Goal: Task Accomplishment & Management: Complete application form

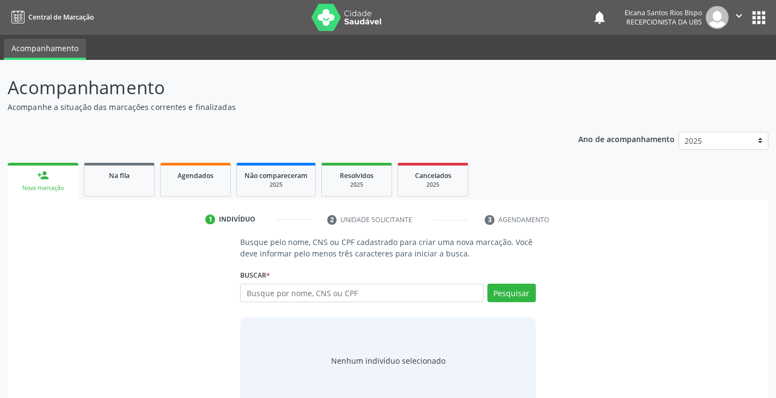
click at [380, 291] on input "text" at bounding box center [361, 293] width 243 height 19
type input "706400110658485"
click at [525, 293] on button "Pesquisar" at bounding box center [511, 293] width 48 height 19
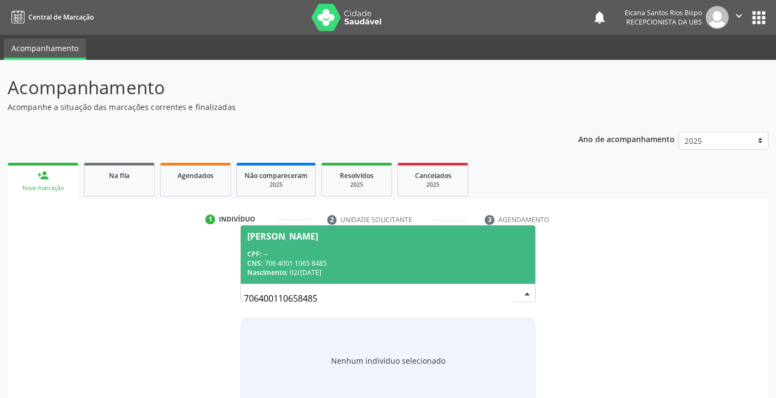
click at [320, 262] on div "CNS: 706 4001 1065 8485" at bounding box center [387, 263] width 281 height 9
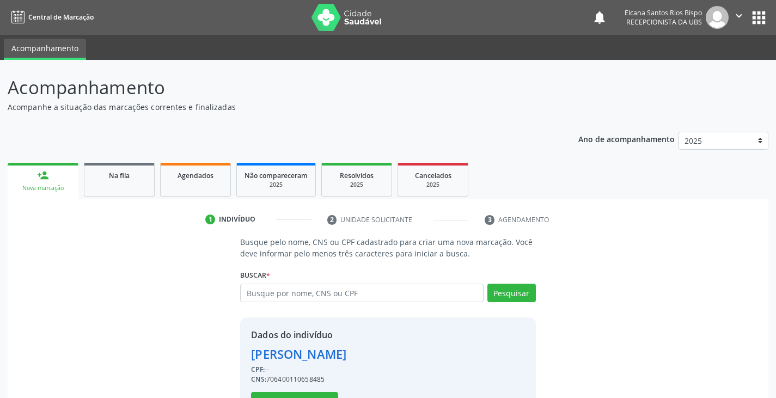
scroll to position [39, 0]
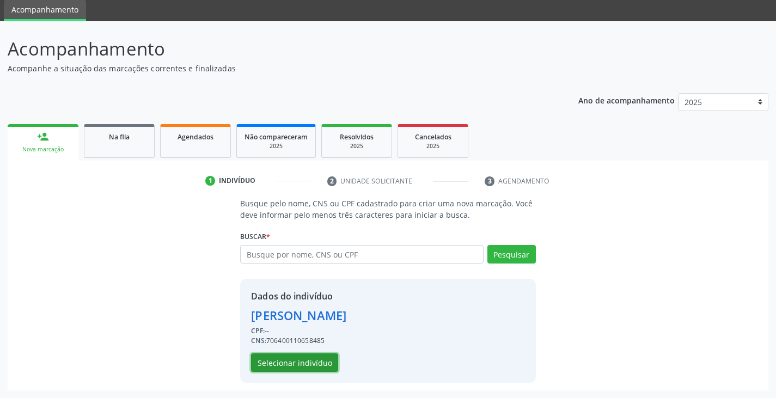
click at [309, 358] on button "Selecionar indivíduo" at bounding box center [294, 362] width 87 height 19
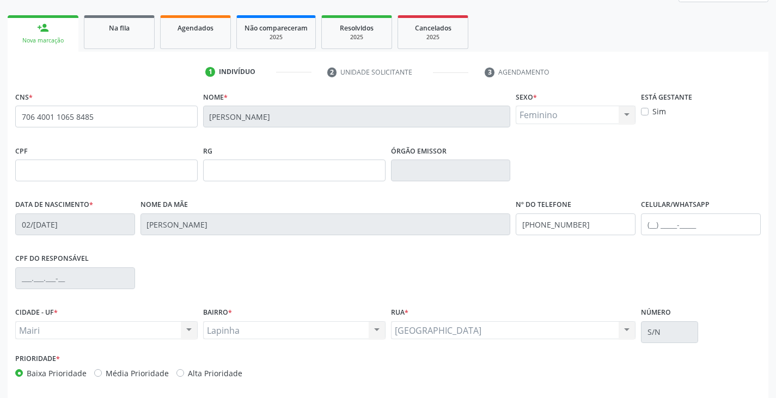
scroll to position [192, 0]
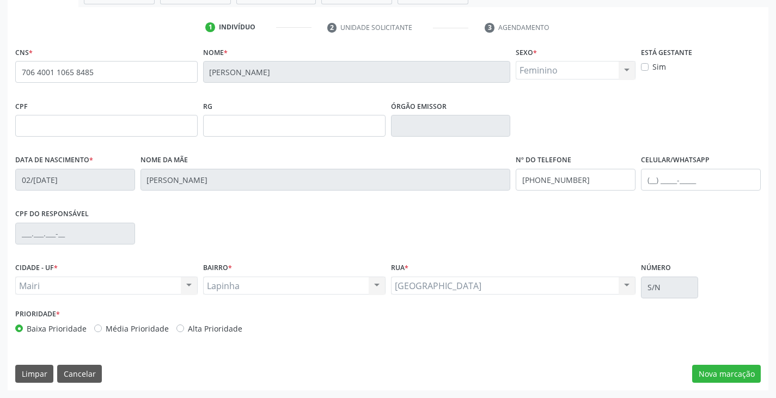
click at [188, 331] on label "Alta Prioridade" at bounding box center [215, 328] width 54 height 11
click at [184, 331] on input "Alta Prioridade" at bounding box center [180, 328] width 8 height 10
radio input "true"
click at [654, 181] on input "text" at bounding box center [701, 180] width 120 height 22
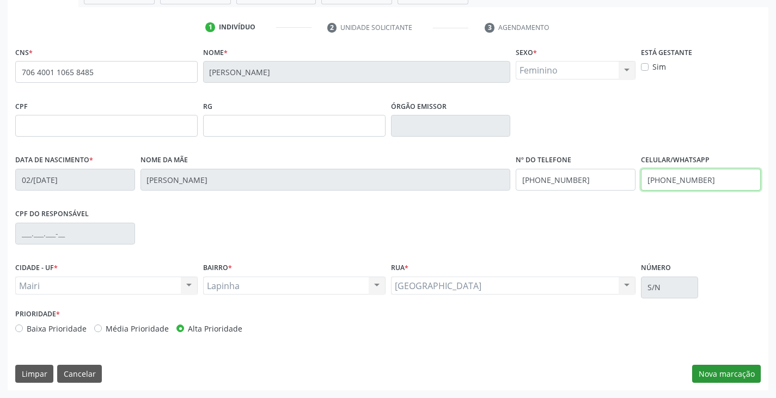
type input "[PHONE_NUMBER]"
click at [739, 375] on button "Nova marcação" at bounding box center [726, 374] width 69 height 19
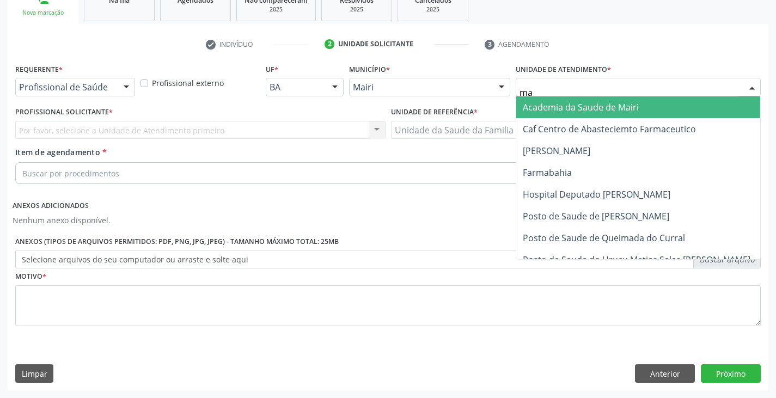
type input "mar"
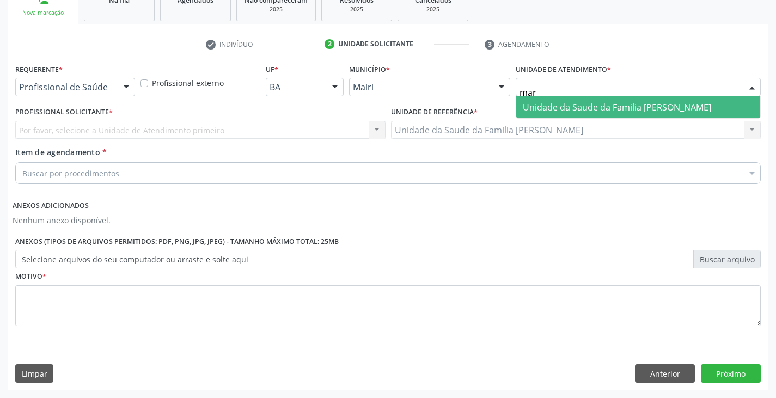
click at [586, 108] on span "Unidade da Saude da Familia [PERSON_NAME]" at bounding box center [617, 107] width 188 height 12
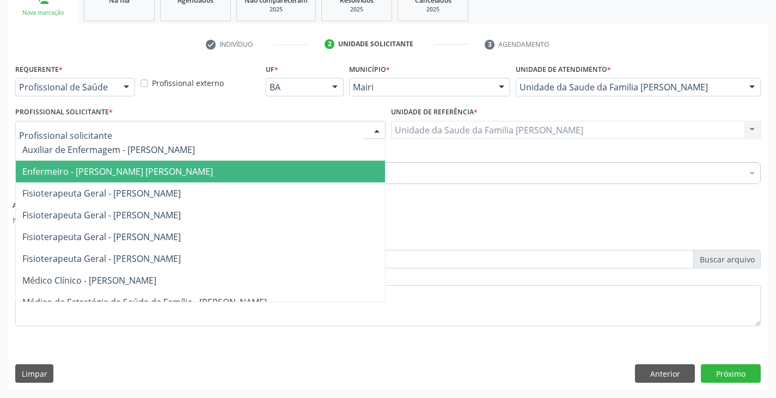
click at [78, 178] on span "Enfermeiro - [PERSON_NAME] [PERSON_NAME]" at bounding box center [117, 172] width 191 height 12
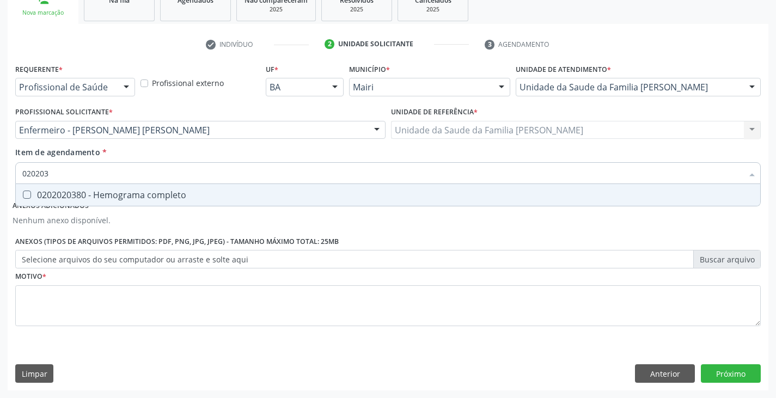
type input "0202038"
click at [76, 196] on div "0202020380 - Hemograma completo" at bounding box center [387, 195] width 731 height 9
checkbox completo "true"
type input "020203"
checkbox completo "false"
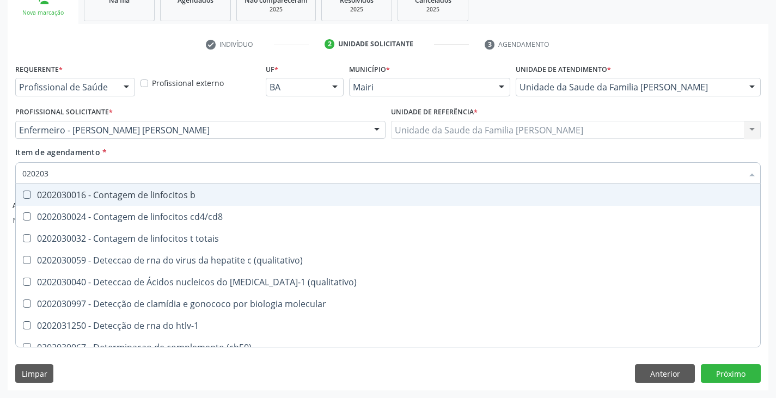
type input "02020"
checkbox completo "false"
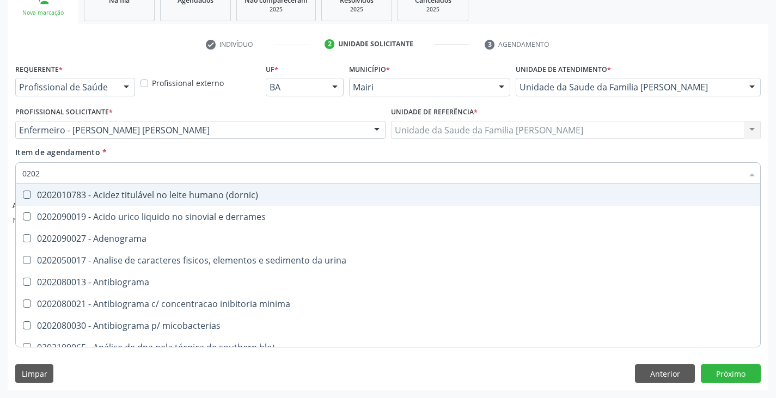
type input "020"
checkbox completo "false"
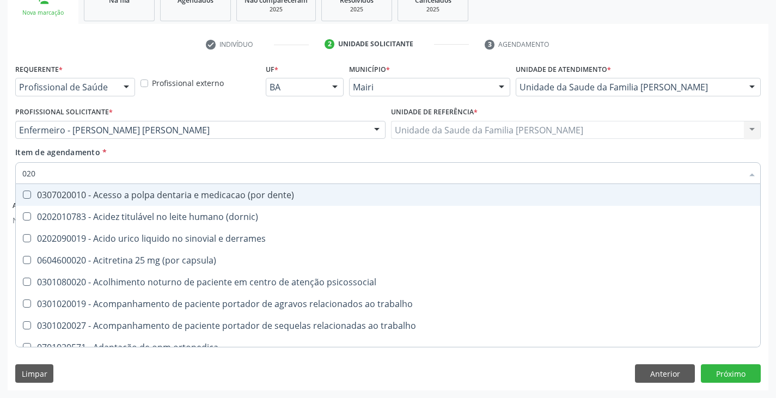
type input "02"
checkbox completo "false"
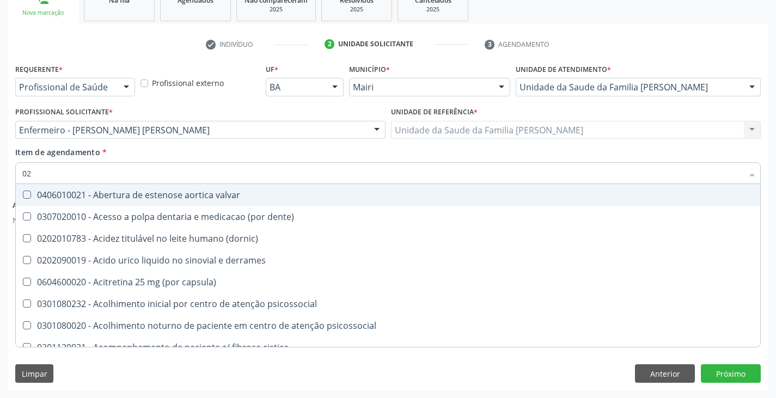
type input "0"
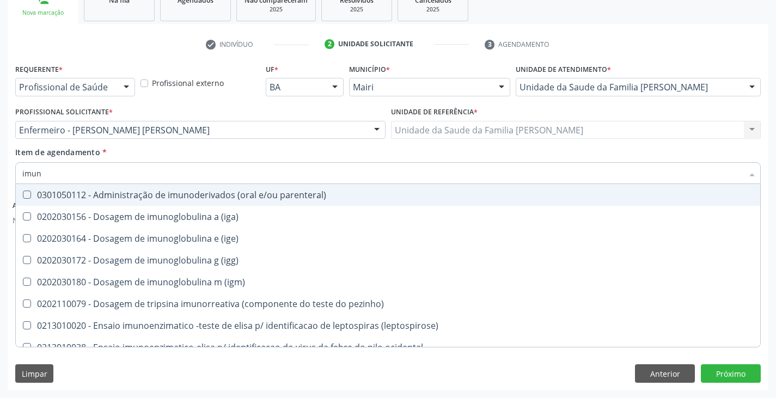
type input "imuno"
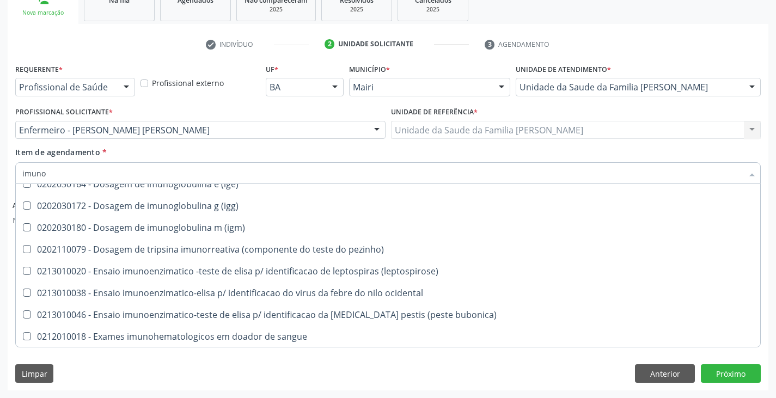
scroll to position [0, 0]
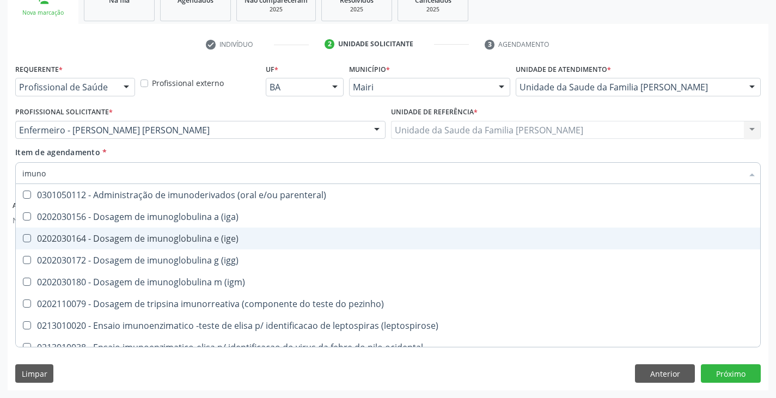
click at [107, 239] on div "0202030164 - Dosagem de imunoglobulina e (ige)" at bounding box center [387, 238] width 731 height 9
click at [99, 241] on div "0202030164 - Dosagem de imunoglobulina e (ige)" at bounding box center [387, 238] width 731 height 9
checkbox \(ige\) "true"
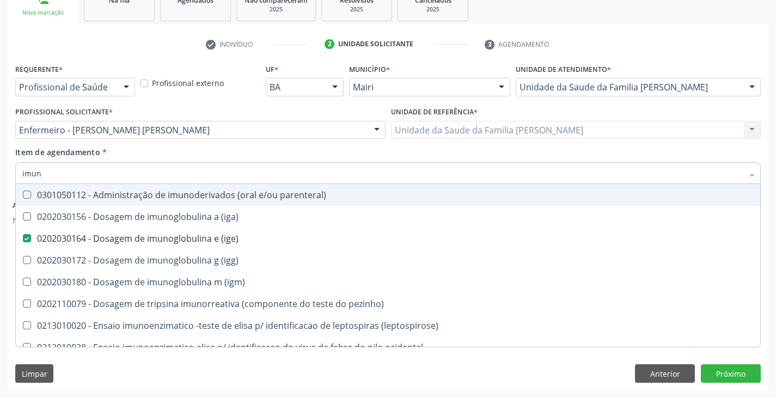
type input "imu"
checkbox \(ige\) "false"
checkbox sangue "true"
type input "i"
checkbox sangue "false"
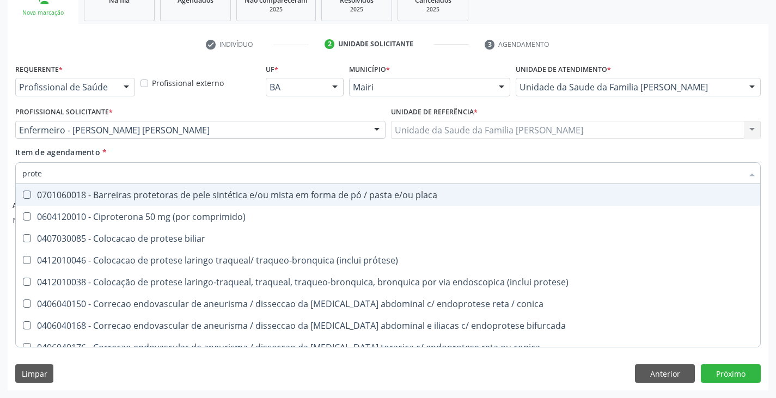
type input "protei"
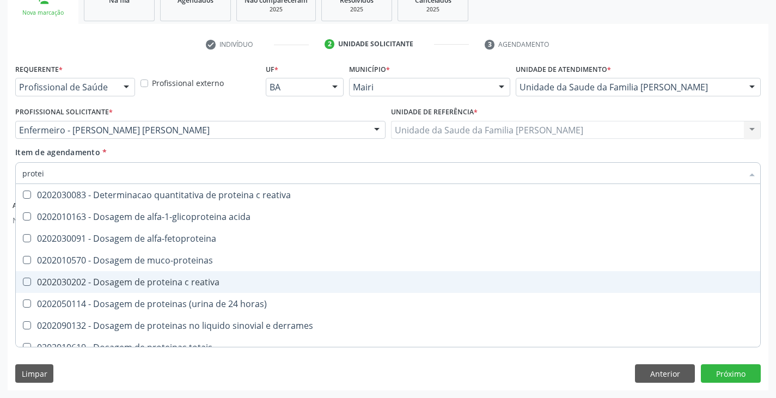
click at [139, 278] on div "0202030202 - Dosagem de proteina c reativa" at bounding box center [387, 282] width 731 height 9
checkbox reativa "true"
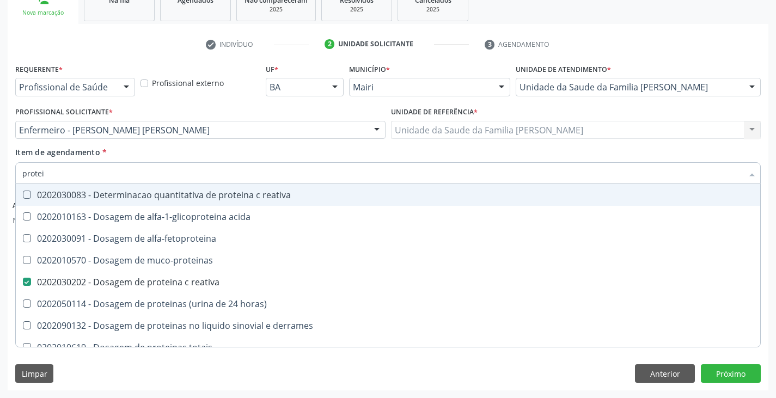
click at [160, 160] on div "Item de agendamento * protei Desfazer seleção 0202030083 - Determinacao quantit…" at bounding box center [387, 163] width 745 height 34
checkbox acida "true"
checkbox alfa-fetoproteina "true"
checkbox muco-proteinas "true"
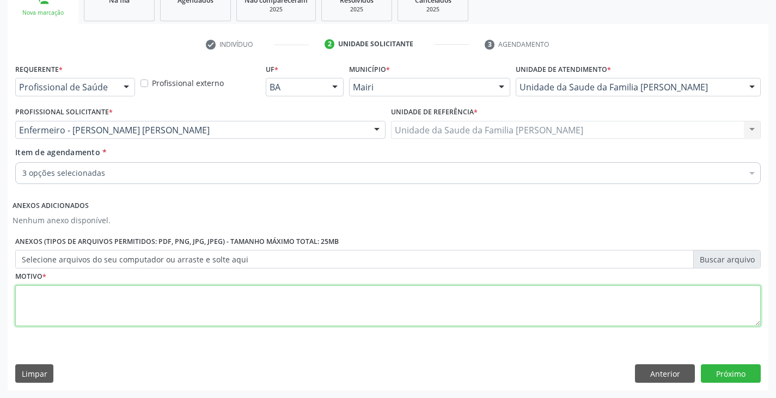
click at [88, 299] on textarea at bounding box center [387, 305] width 745 height 41
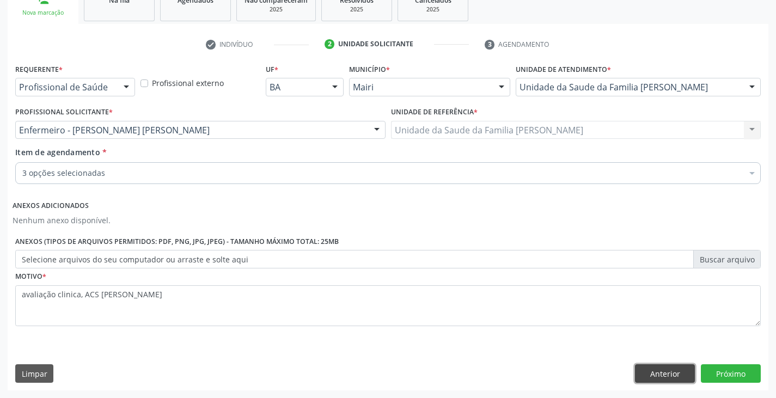
click at [661, 378] on button "Anterior" at bounding box center [665, 373] width 60 height 19
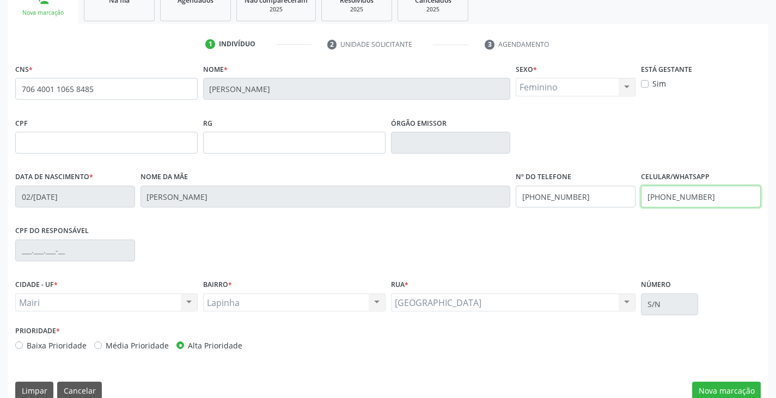
drag, startPoint x: 708, startPoint y: 195, endPoint x: 635, endPoint y: 195, distance: 73.5
click at [635, 195] on div "Data de nascimento * 0[DATE] Nome da mãe [PERSON_NAME] Nº do Telefone [PHONE_NU…" at bounding box center [388, 196] width 751 height 54
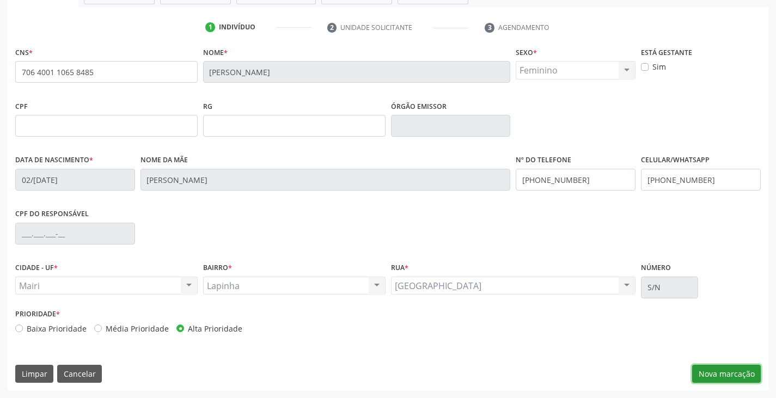
click at [717, 372] on button "Nova marcação" at bounding box center [726, 374] width 69 height 19
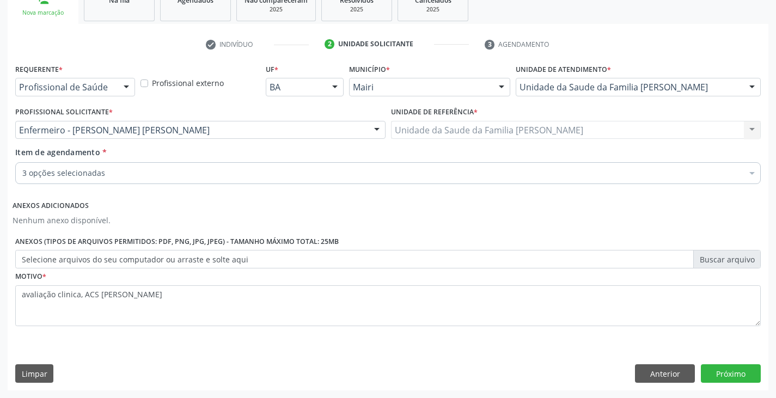
scroll to position [175, 0]
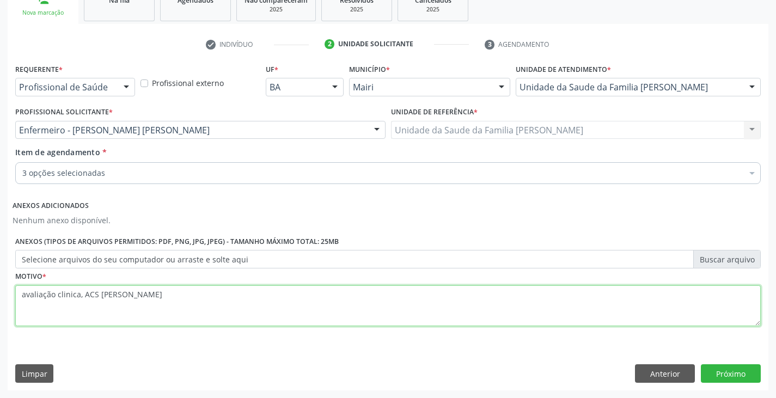
click at [216, 304] on textarea "avaliação clinica, ACS [PERSON_NAME]" at bounding box center [387, 305] width 745 height 41
paste textarea "[PHONE_NUMBER]"
type textarea "avaliação clinica, ACS [PERSON_NAME] [PHONE_NUMBER]"
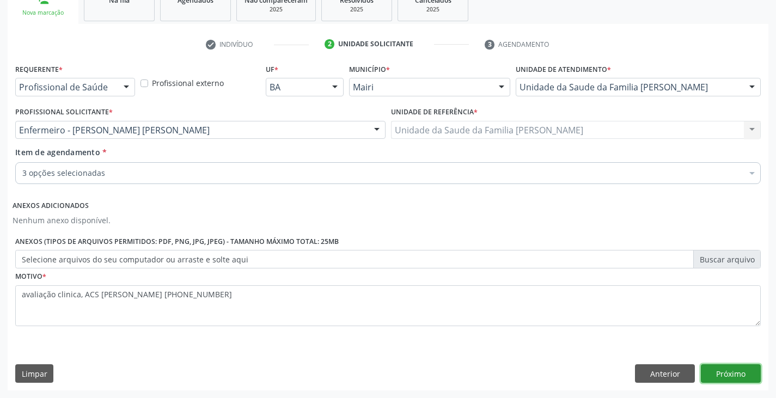
click at [732, 366] on button "Próximo" at bounding box center [731, 373] width 60 height 19
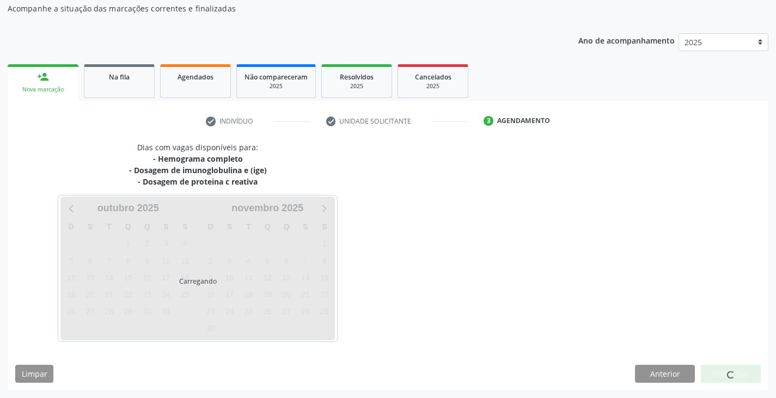
scroll to position [131, 0]
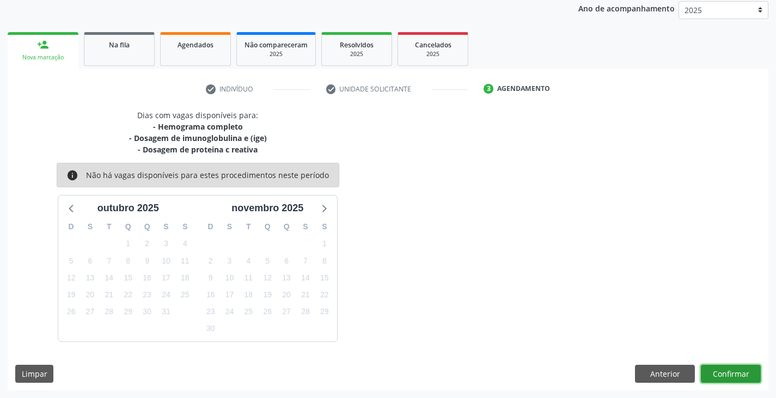
click at [737, 369] on button "Confirmar" at bounding box center [731, 374] width 60 height 19
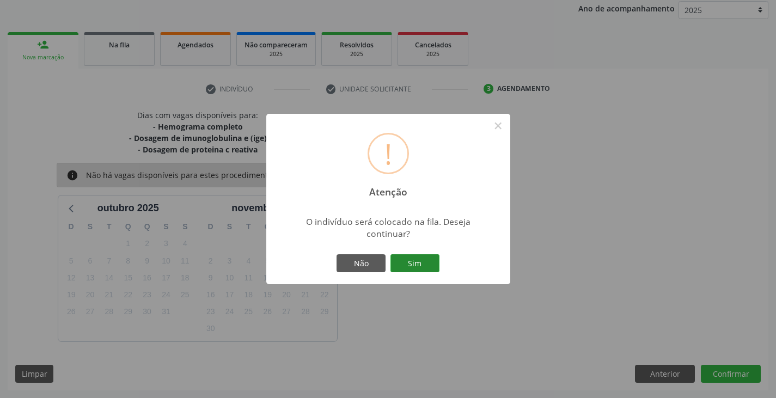
click at [407, 259] on button "Sim" at bounding box center [414, 263] width 49 height 19
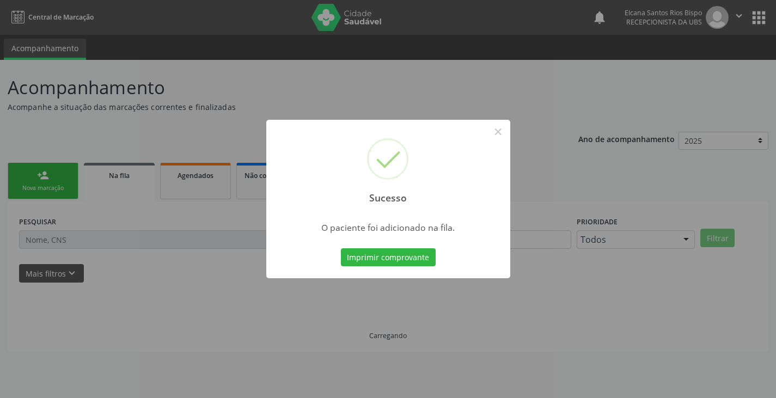
scroll to position [0, 0]
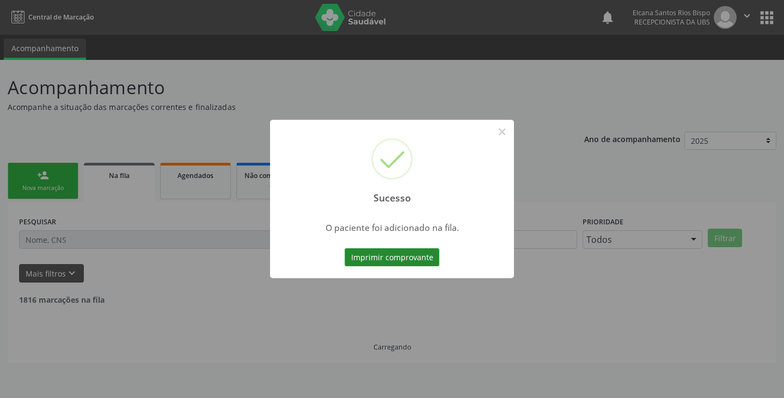
click at [400, 265] on button "Imprimir comprovante" at bounding box center [392, 257] width 95 height 19
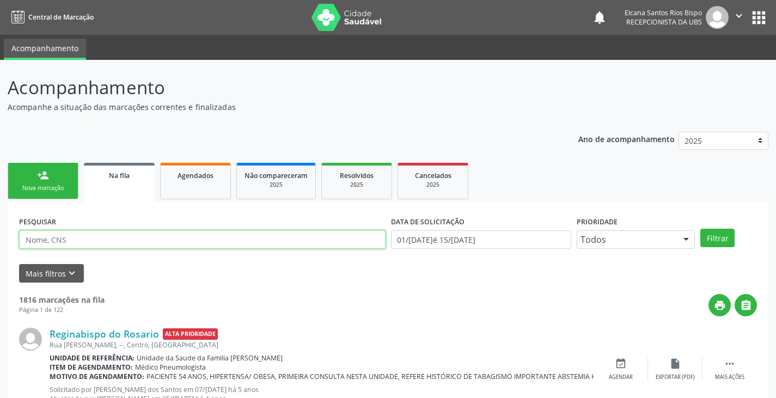
click at [85, 241] on input "text" at bounding box center [202, 239] width 366 height 19
paste input "706 4001 1065 8485"
type input "706 4001 1065 8485"
click at [700, 229] on button "Filtrar" at bounding box center [717, 238] width 34 height 19
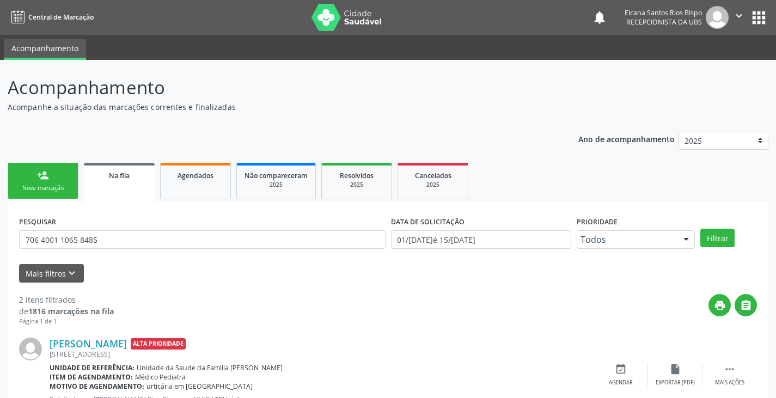
click at [53, 185] on div "Nova marcação" at bounding box center [43, 188] width 54 height 8
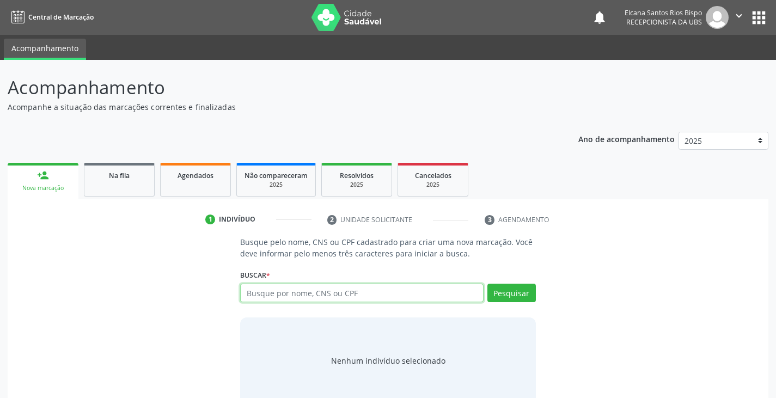
click at [304, 295] on input "text" at bounding box center [361, 293] width 243 height 19
type input "707108863672920"
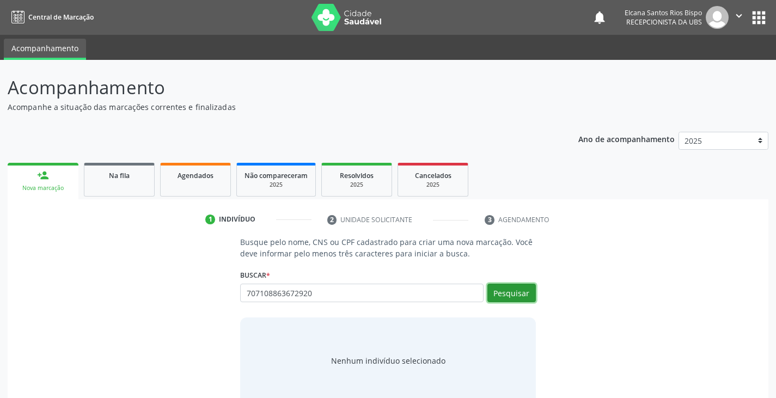
click at [499, 291] on button "Pesquisar" at bounding box center [511, 293] width 48 height 19
type input "707108863672920"
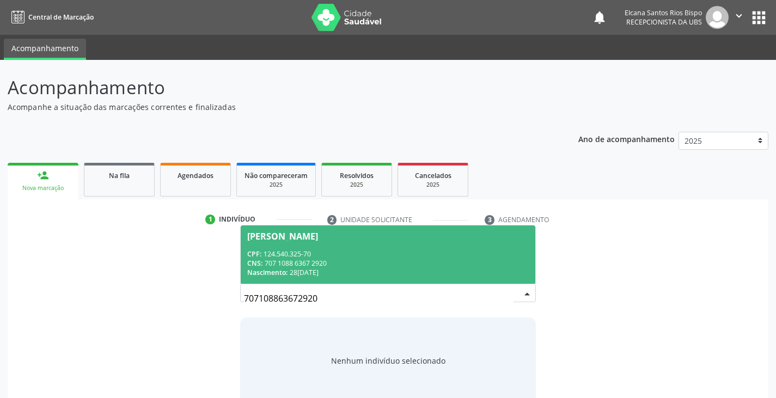
click at [387, 265] on div "CNS: 707 1088 6367 2920" at bounding box center [387, 263] width 281 height 9
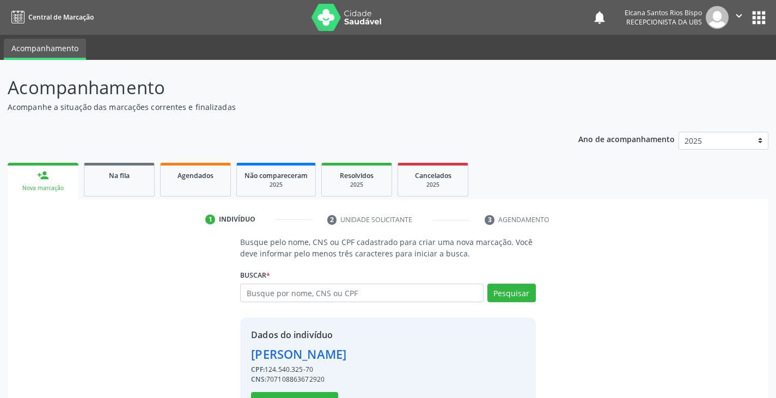
scroll to position [39, 0]
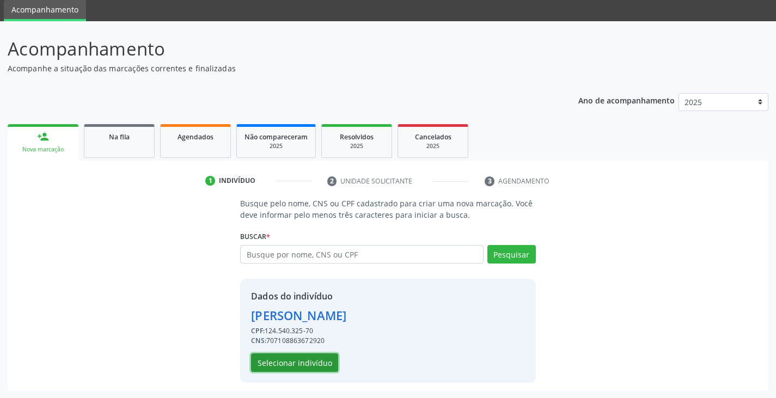
click at [276, 367] on button "Selecionar indivíduo" at bounding box center [294, 362] width 87 height 19
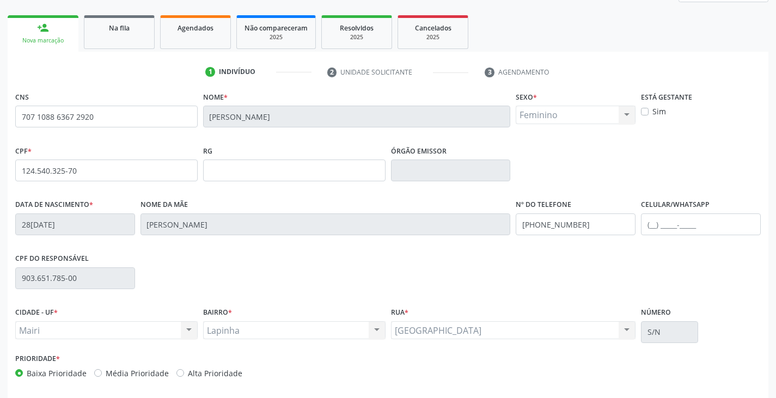
scroll to position [192, 0]
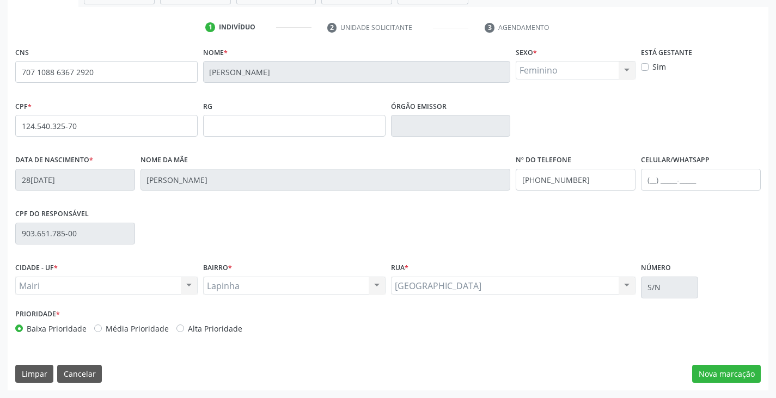
click at [190, 327] on label "Alta Prioridade" at bounding box center [215, 328] width 54 height 11
click at [184, 327] on input "Alta Prioridade" at bounding box center [180, 328] width 8 height 10
radio input "true"
click at [653, 179] on input "text" at bounding box center [701, 180] width 120 height 22
drag, startPoint x: 711, startPoint y: 180, endPoint x: 633, endPoint y: 194, distance: 79.2
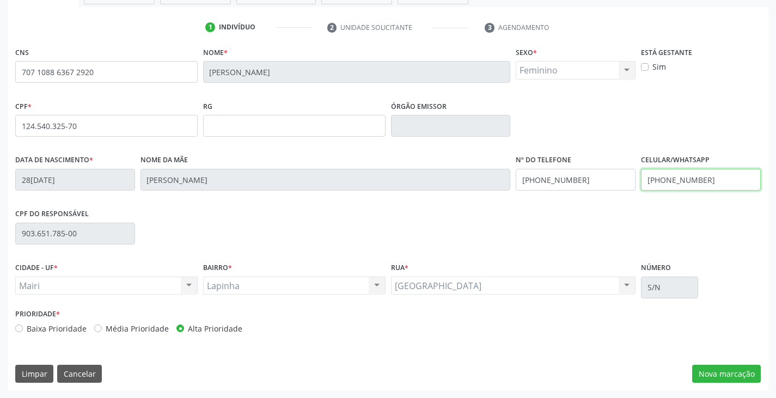
click at [633, 194] on div "Data de nascimento * 28/[DATE] Nome da mãe [PERSON_NAME] Nº do Telefone [PHONE_…" at bounding box center [388, 179] width 751 height 54
type input "[PHONE_NUMBER]"
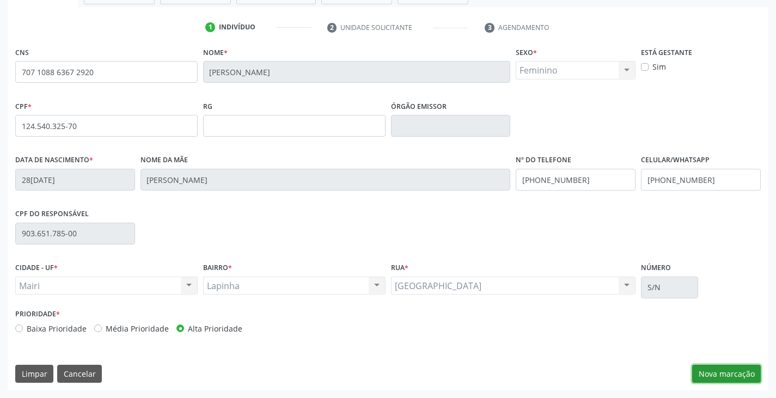
click at [738, 366] on button "Nova marcação" at bounding box center [726, 374] width 69 height 19
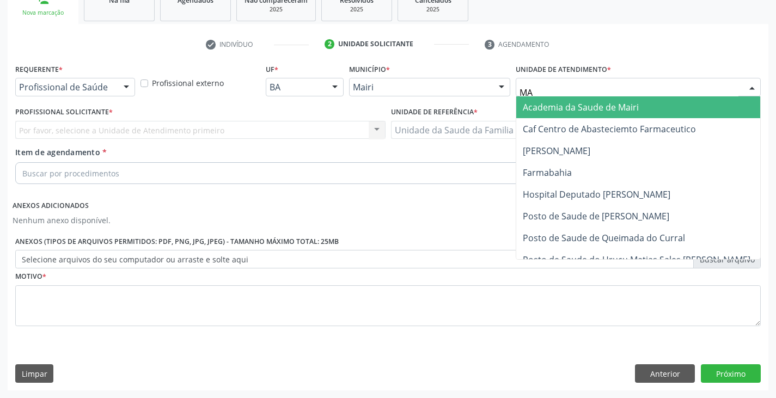
type input "MAR"
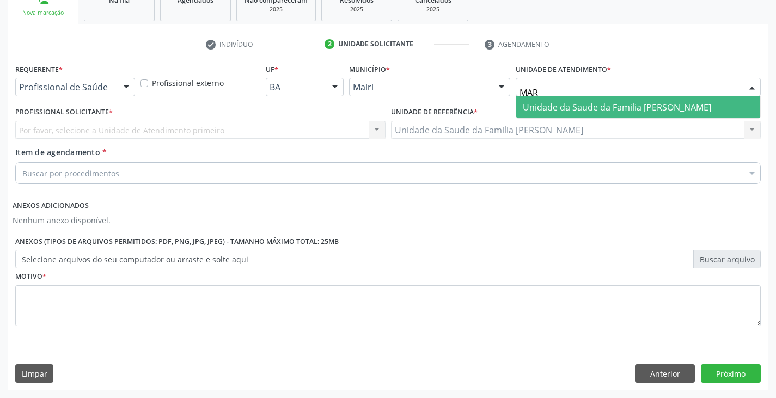
click at [576, 108] on span "Unidade da Saude da Familia [PERSON_NAME]" at bounding box center [617, 107] width 188 height 12
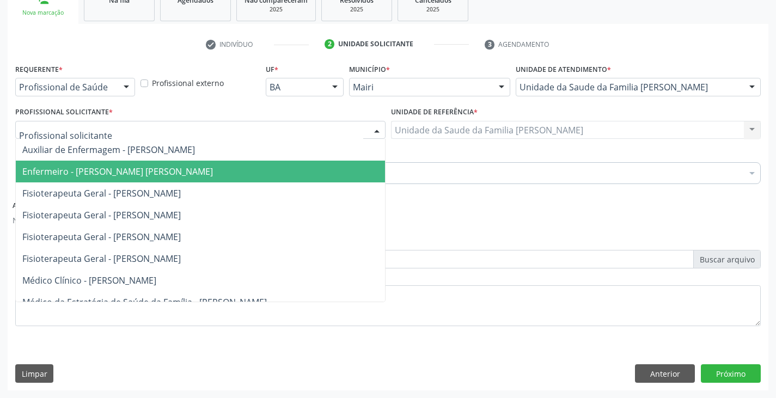
click at [76, 181] on span "Enfermeiro - [PERSON_NAME] [PERSON_NAME]" at bounding box center [200, 172] width 369 height 22
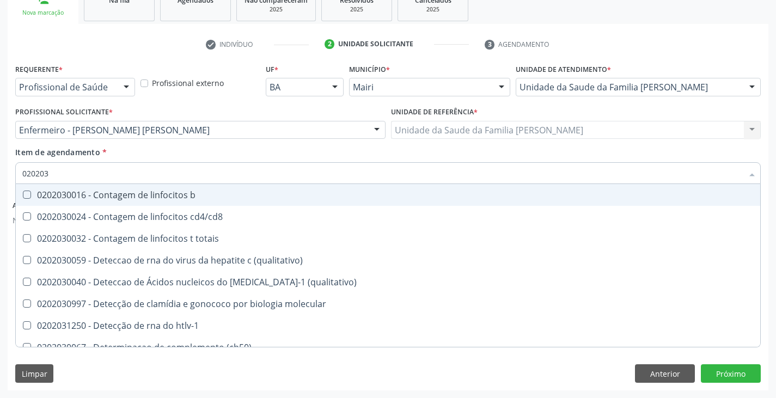
type input "0202038"
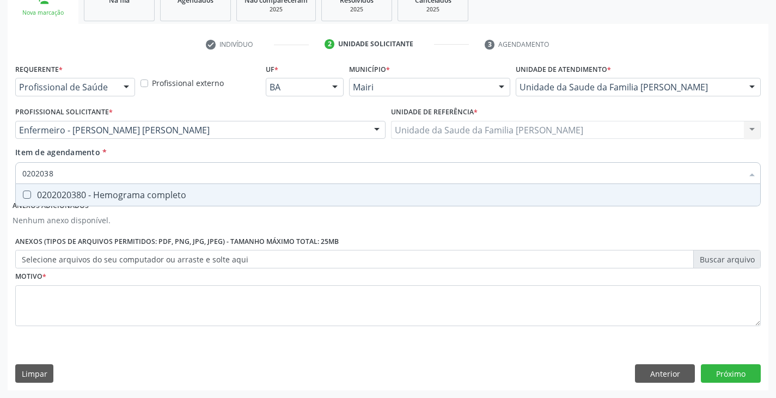
click at [86, 194] on div "0202020380 - Hemograma completo" at bounding box center [387, 195] width 731 height 9
checkbox completo "true"
type input "020203"
checkbox completo "false"
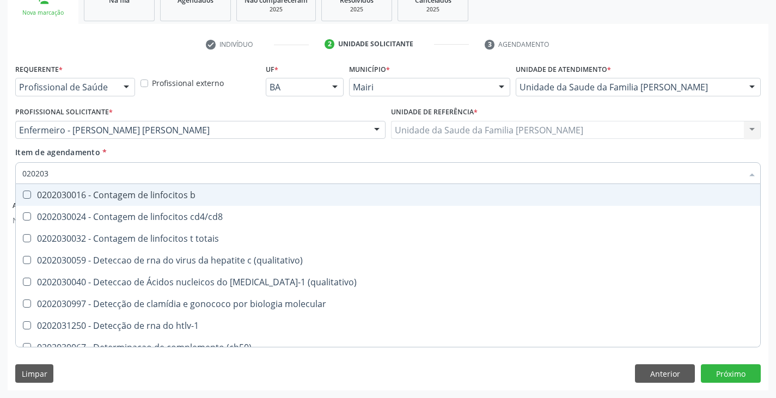
type input "02020"
checkbox completo "false"
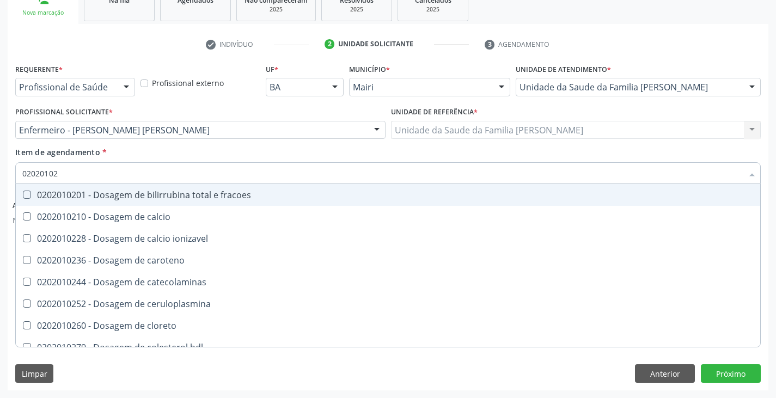
type input "020201029"
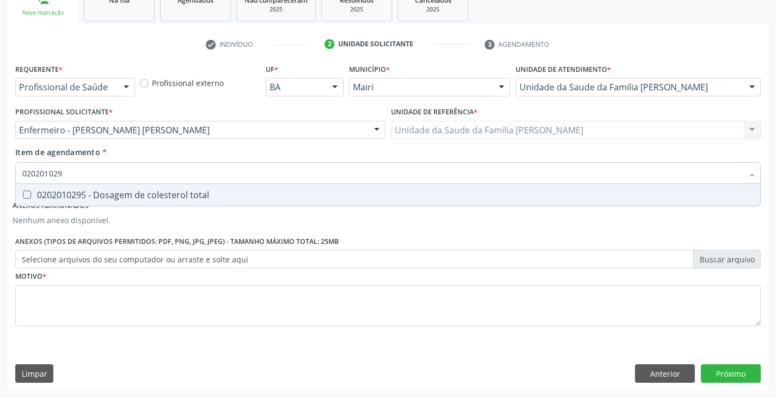
click at [86, 194] on div "0202010295 - Dosagem de colesterol total" at bounding box center [387, 195] width 731 height 9
checkbox total "true"
type input "02020102"
checkbox total "false"
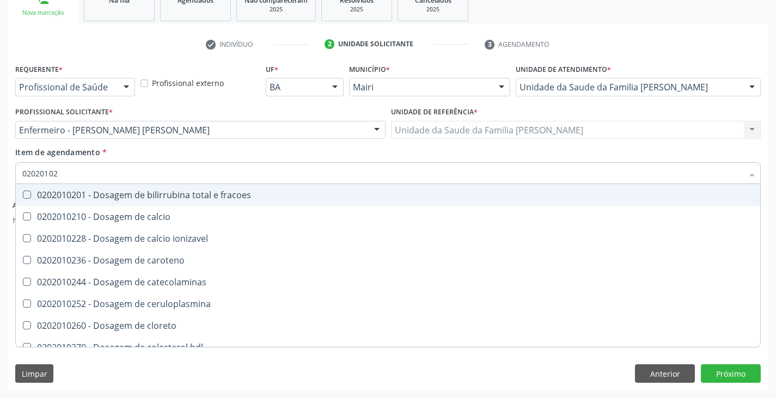
type input "020201028"
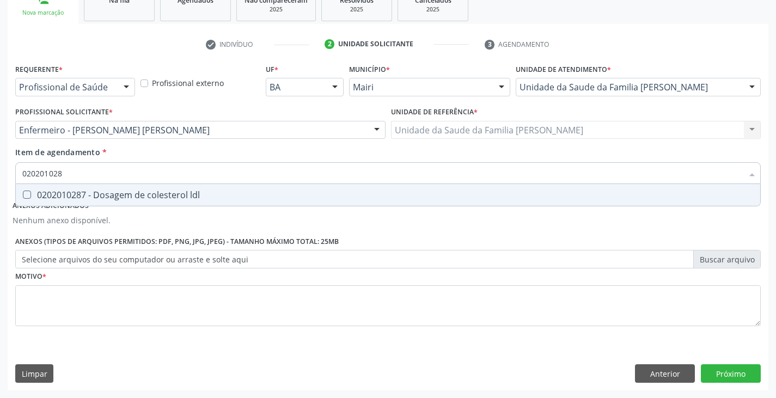
click at [86, 194] on div "0202010287 - Dosagem de colesterol ldl" at bounding box center [387, 195] width 731 height 9
checkbox ldl "true"
type input "02020102"
checkbox ldl "false"
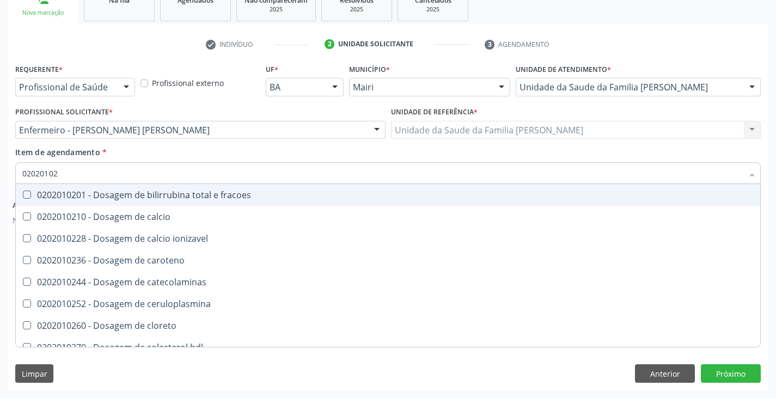
type input "020201027"
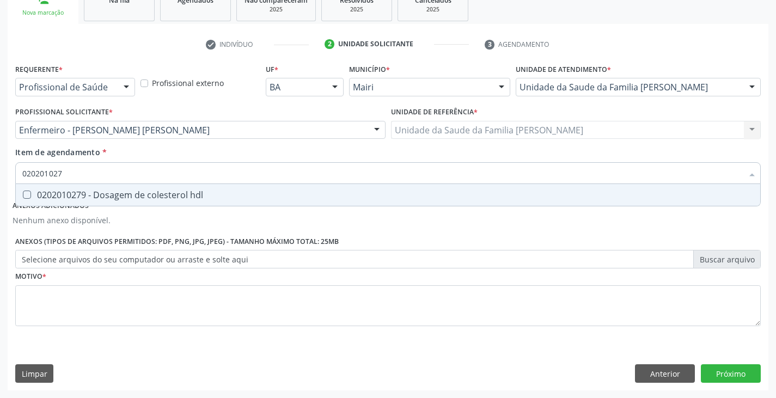
click at [86, 194] on div "0202010279 - Dosagem de colesterol hdl" at bounding box center [387, 195] width 731 height 9
checkbox hdl "true"
type input "02020102"
checkbox hdl "false"
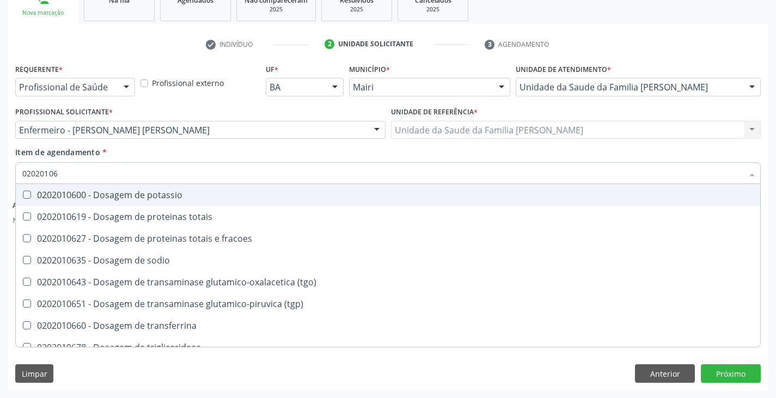
type input "020201067"
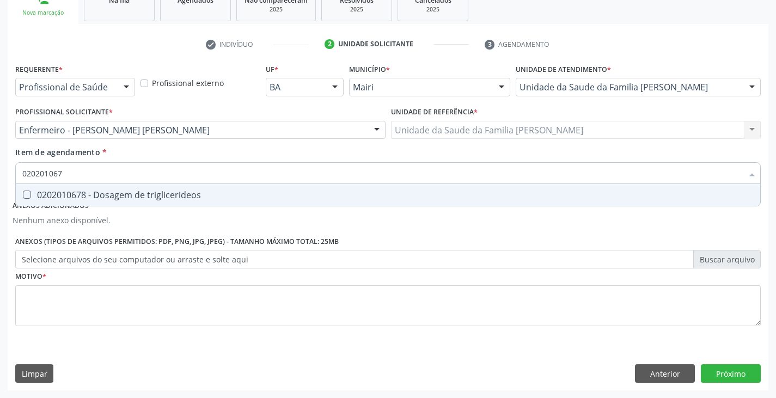
click at [86, 194] on div "0202010678 - Dosagem de triglicerideos" at bounding box center [387, 195] width 731 height 9
checkbox triglicerideos "true"
type input "02020106"
checkbox triglicerideos "false"
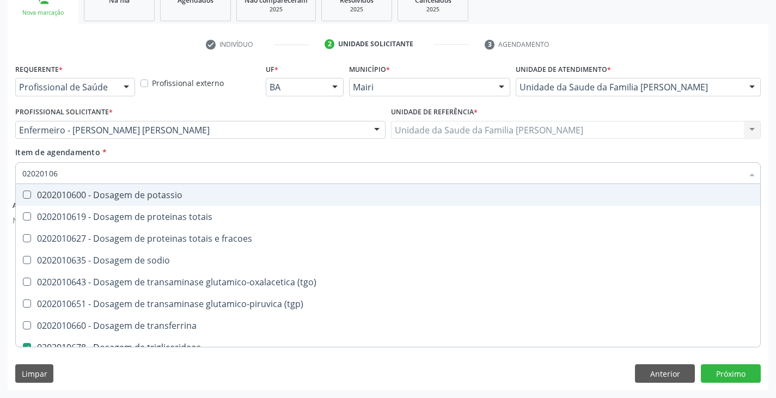
type input "020201069"
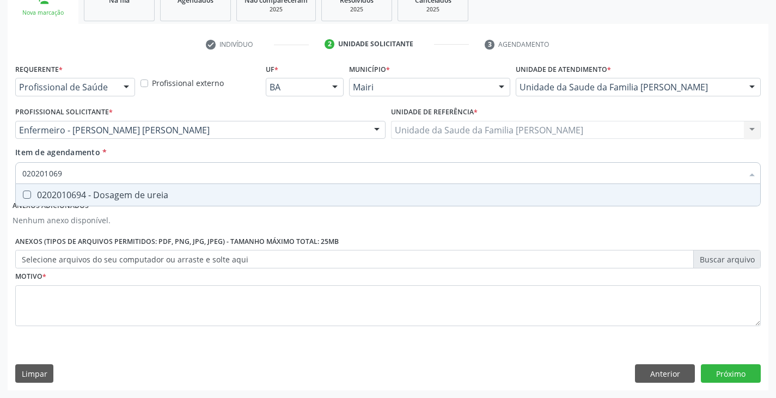
click at [86, 194] on div "0202010694 - Dosagem de ureia" at bounding box center [387, 195] width 731 height 9
checkbox ureia "true"
type input "02020106"
checkbox ureia "false"
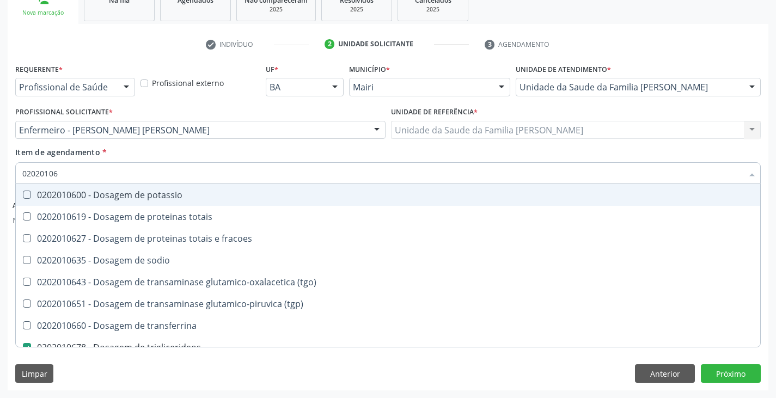
type input "0202010"
checkbox triglicerideos "false"
checkbox ureia "false"
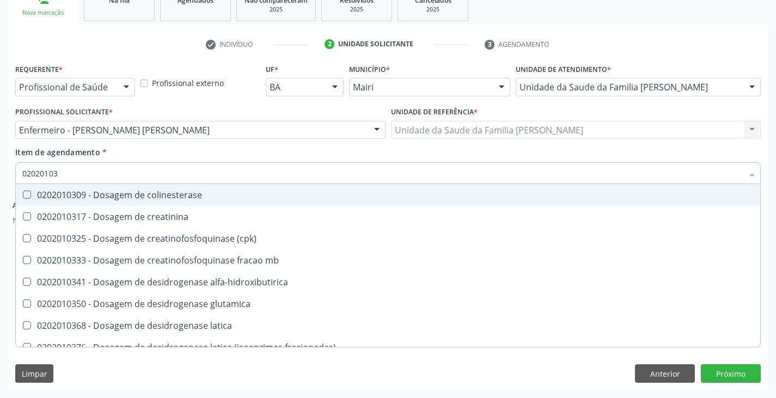
type input "020201031"
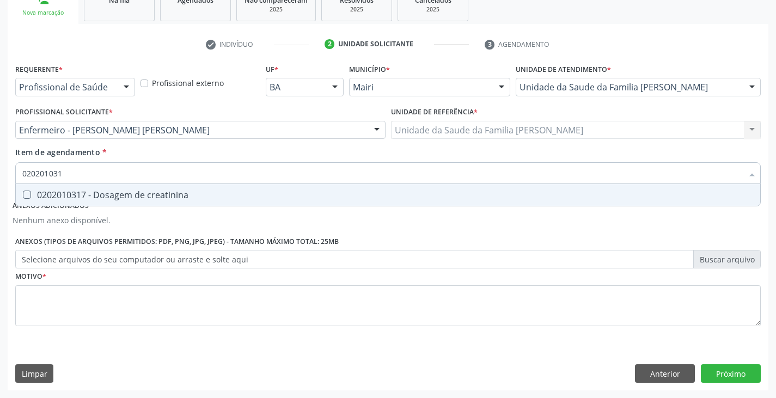
click at [84, 196] on div "0202010317 - Dosagem de creatinina" at bounding box center [387, 195] width 731 height 9
checkbox creatinina "true"
type input "02020103"
checkbox creatinina "false"
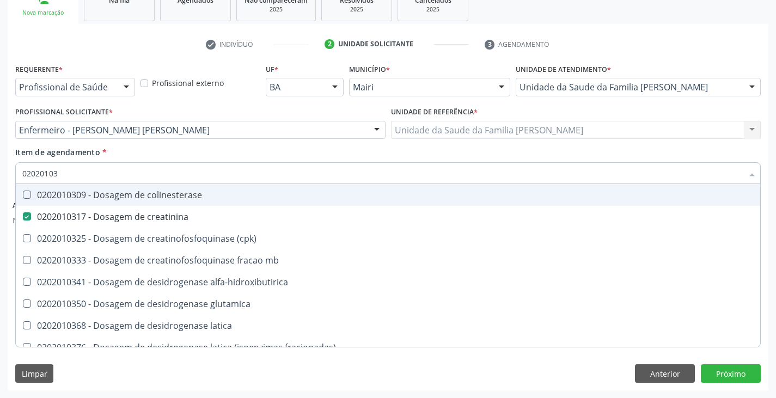
type input "0202010"
checkbox creatinina "false"
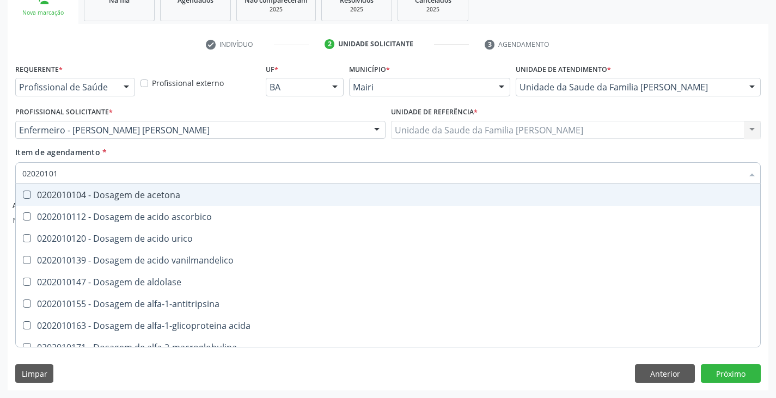
type input "020201012"
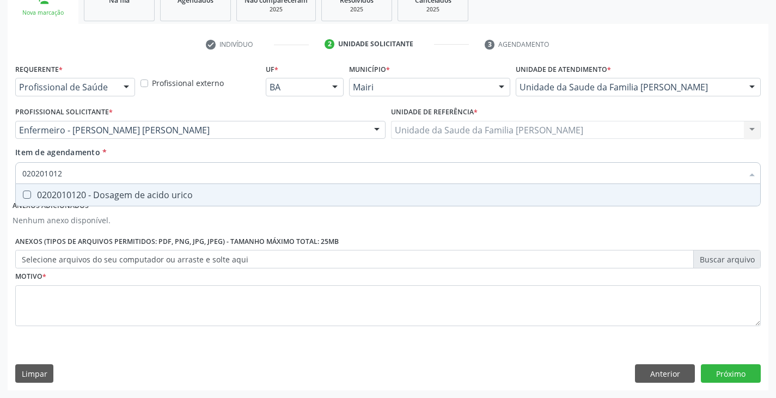
click at [84, 196] on div "0202010120 - Dosagem de acido urico" at bounding box center [387, 195] width 731 height 9
checkbox urico "true"
type input "02020101"
checkbox urico "false"
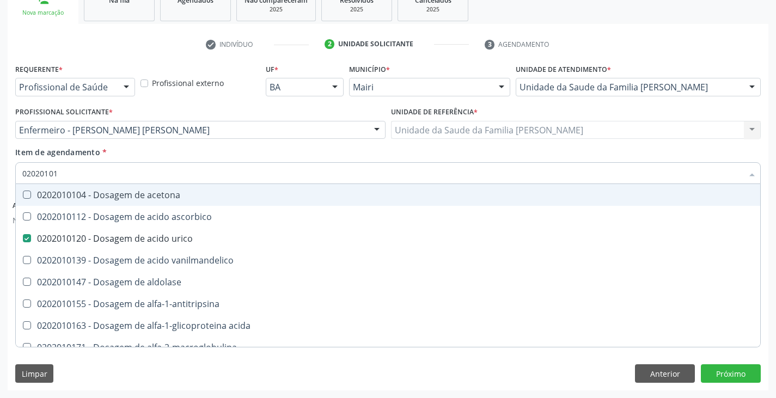
type input "0202010"
checkbox urico "false"
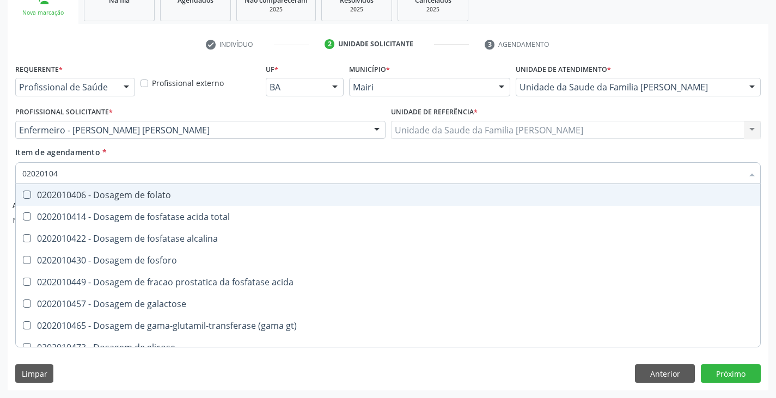
type input "020201047"
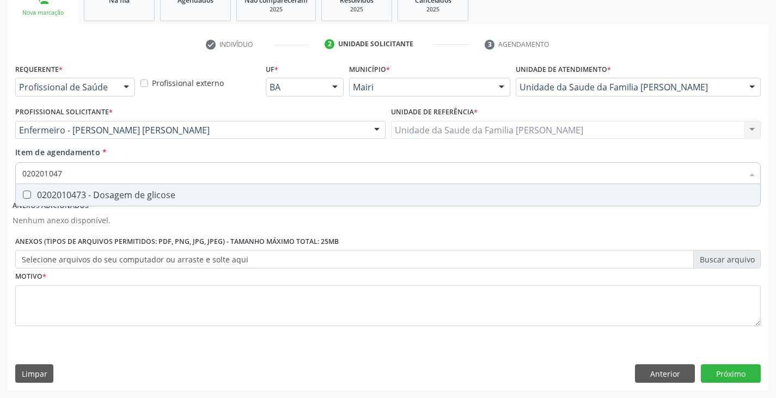
click at [84, 196] on div "0202010473 - Dosagem de glicose" at bounding box center [387, 195] width 731 height 9
checkbox glicose "true"
type input "02020104"
checkbox glicose "false"
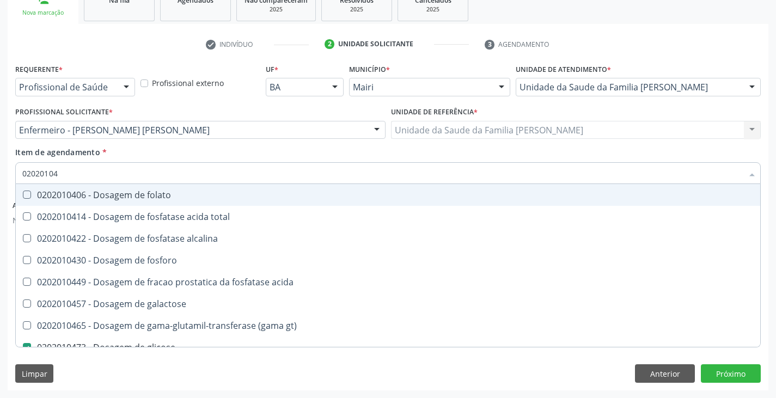
type input "0202010"
checkbox glicose "false"
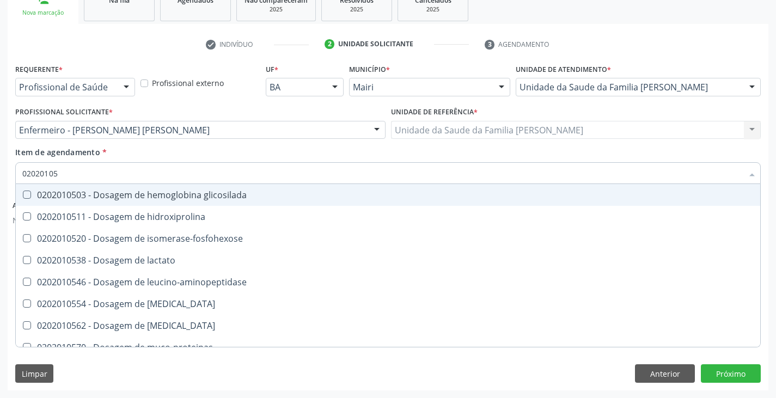
type input "020201050"
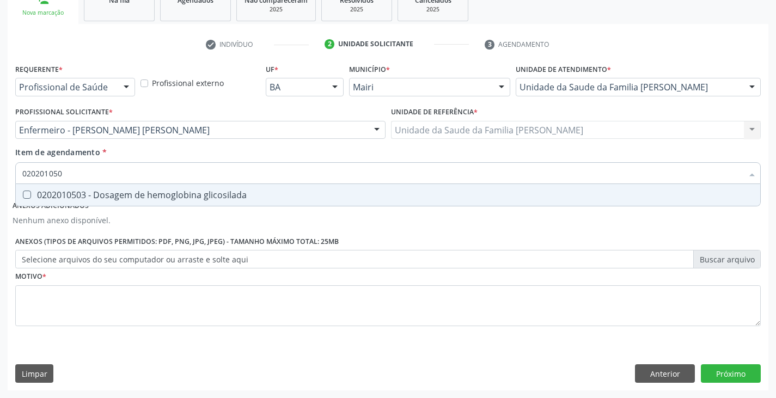
click at [84, 196] on div "0202010503 - Dosagem de hemoglobina glicosilada" at bounding box center [387, 195] width 731 height 9
checkbox glicosilada "true"
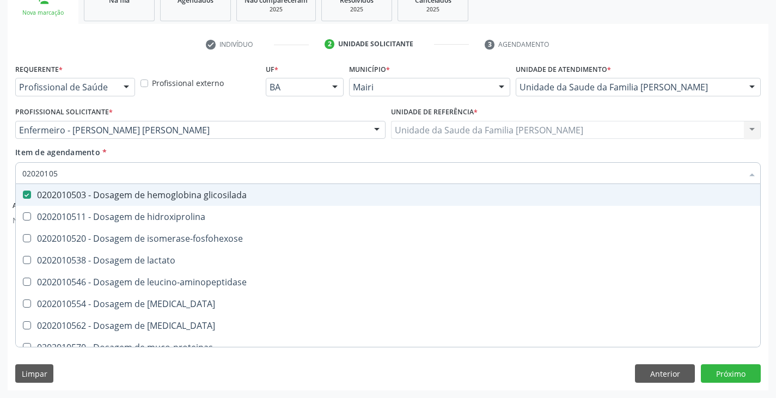
type input "0202010"
checkbox glicosilada "false"
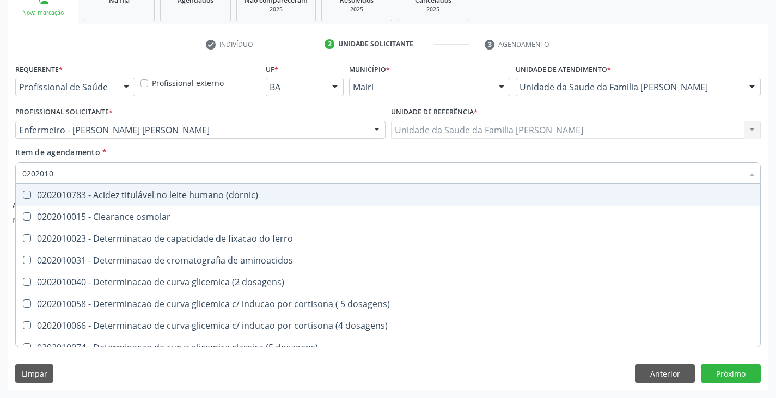
type input "02020106"
checkbox dosagens\) "true"
checkbox ivy "true"
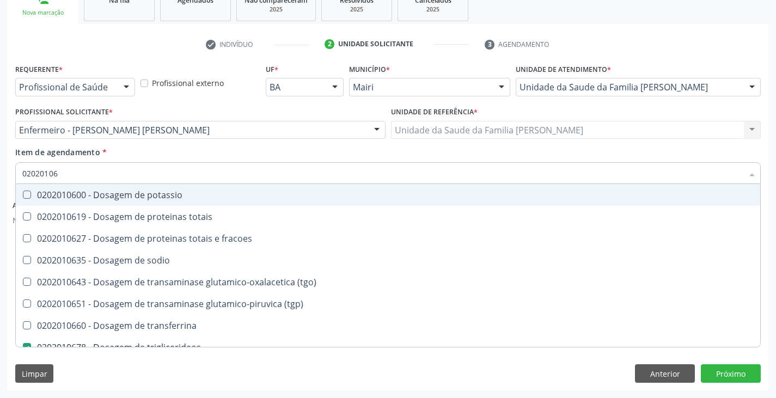
type input "020201063"
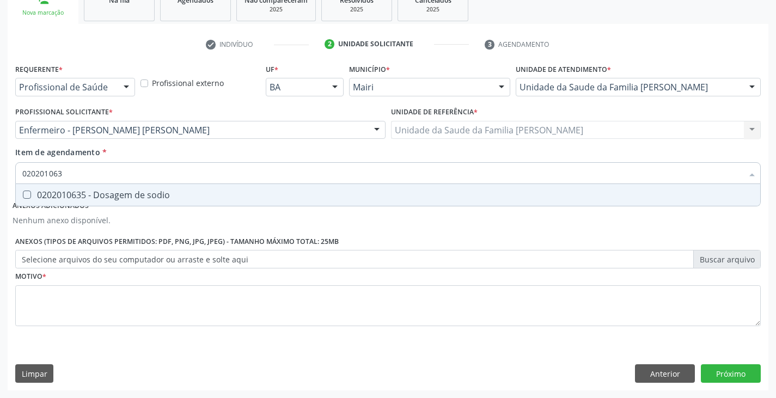
click at [84, 196] on div "0202010635 - Dosagem de sodio" at bounding box center [387, 195] width 731 height 9
checkbox sodio "true"
type input "02020106"
checkbox sodio "false"
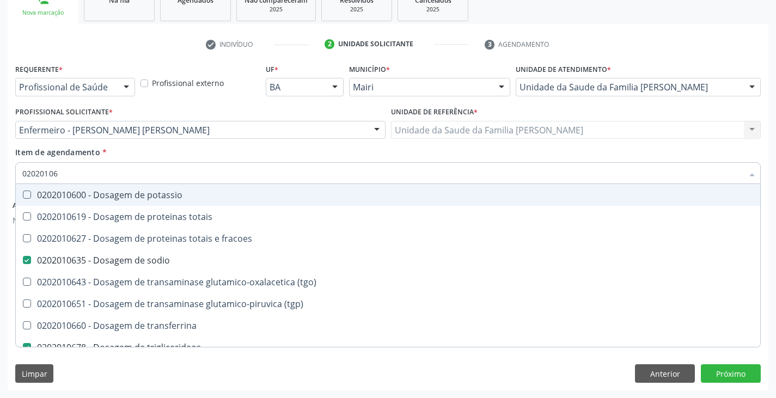
type input "020201060"
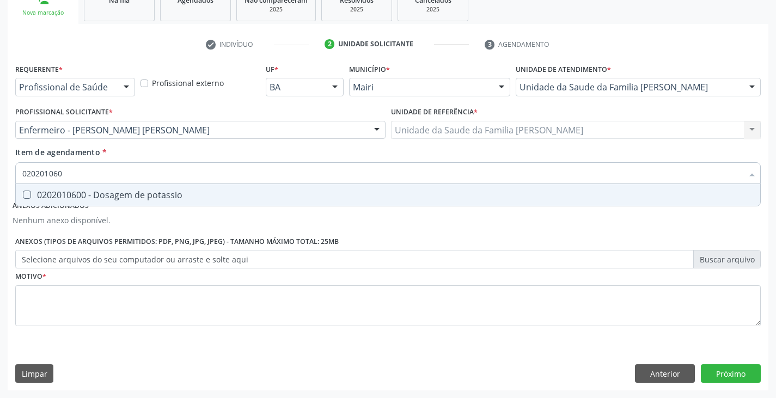
click at [84, 196] on div "0202010600 - Dosagem de potassio" at bounding box center [387, 195] width 731 height 9
checkbox potassio "true"
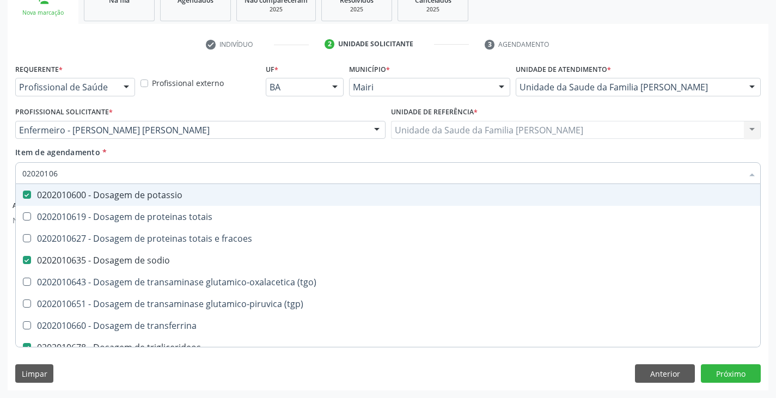
type input "020201064"
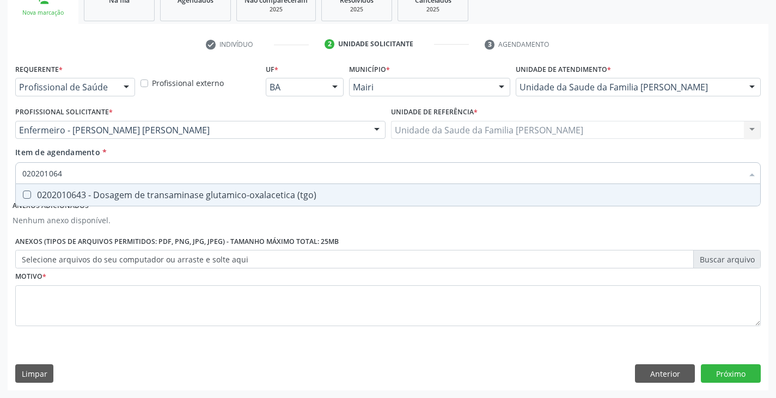
click at [84, 196] on div "0202010643 - Dosagem de transaminase glutamico-oxalacetica (tgo)" at bounding box center [387, 195] width 731 height 9
checkbox \(tgo\) "true"
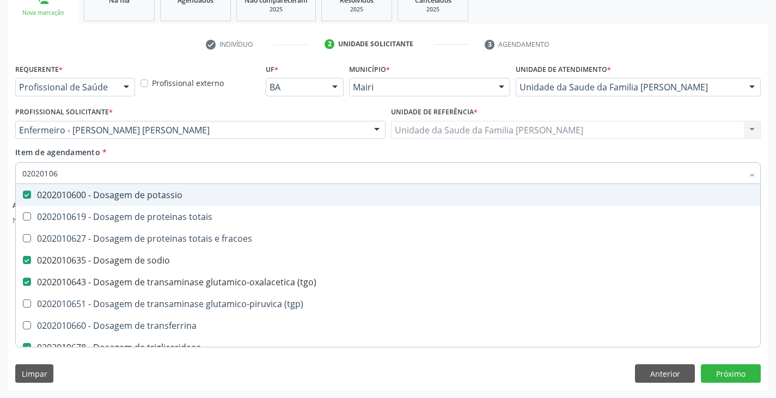
type input "020201065"
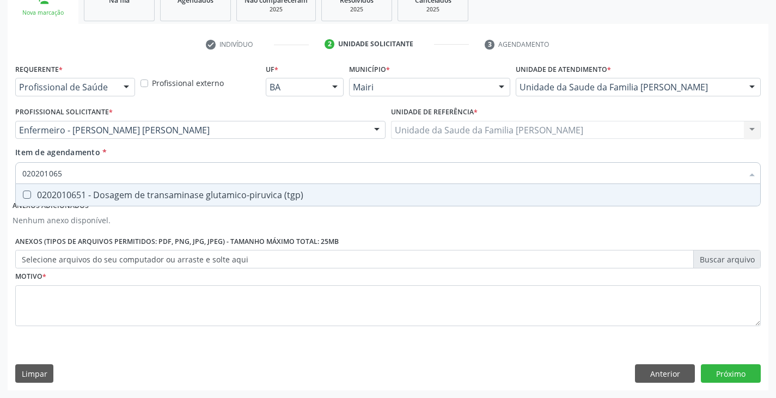
click at [84, 196] on div "0202010651 - Dosagem de transaminase glutamico-piruvica (tgp)" at bounding box center [387, 195] width 731 height 9
checkbox \(tgp\) "true"
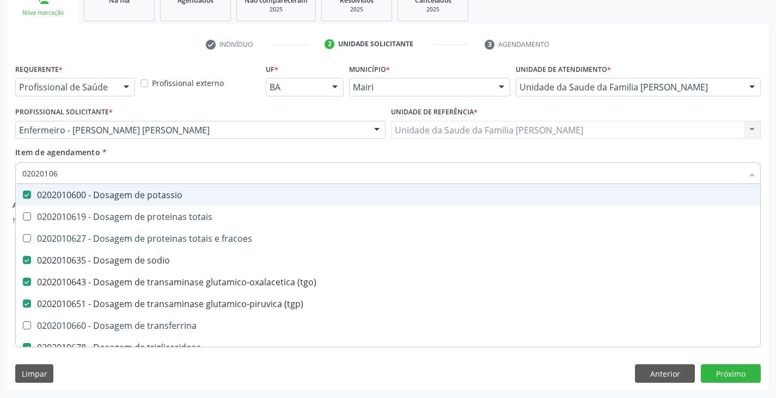
type input "0202010"
checkbox potassio "false"
checkbox sodio "false"
checkbox \(tgo\) "false"
checkbox \(tgp\) "false"
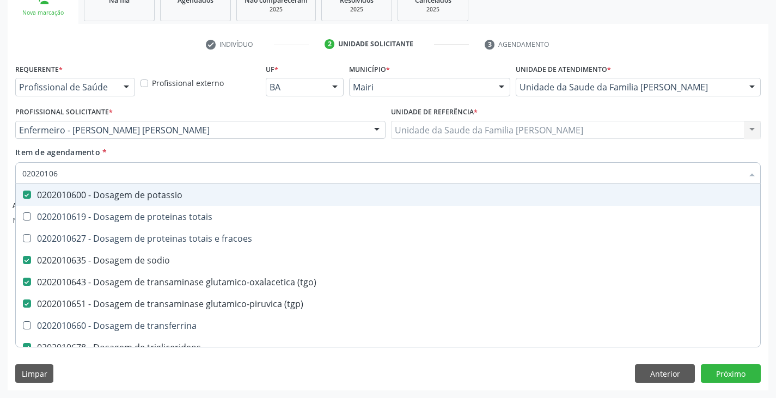
checkbox triglicerideos "false"
checkbox ureia "false"
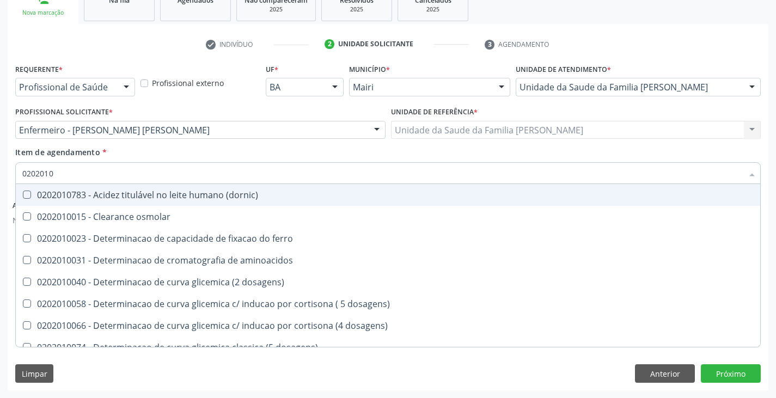
type input "020201"
checkbox urico "false"
checkbox alfa-2-macroglobulina "true"
checkbox hdl "false"
checkbox ldl "false"
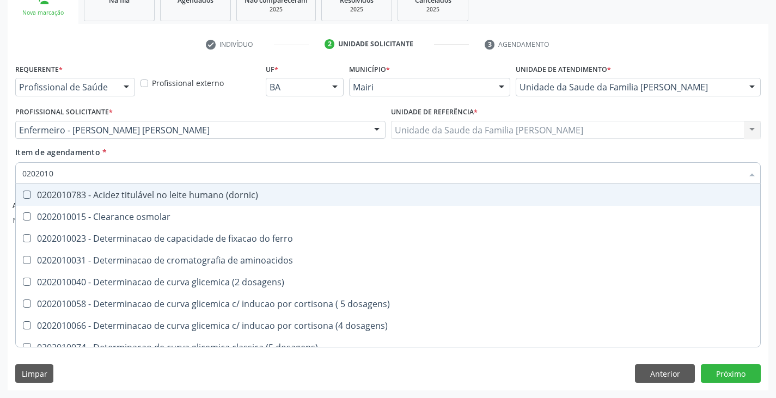
checkbox total "false"
checkbox creatinina "false"
checkbox alfa-hidroxibutirica "true"
checkbox glutamica "true"
checkbox latica "true"
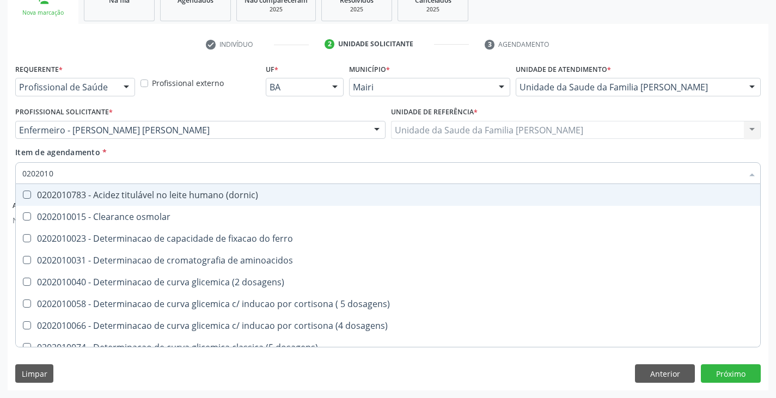
checkbox ferritina "true"
checkbox glicose "false"
checkbox glicosilada "false"
checkbox magnesio "true"
checkbox porfirinas "true"
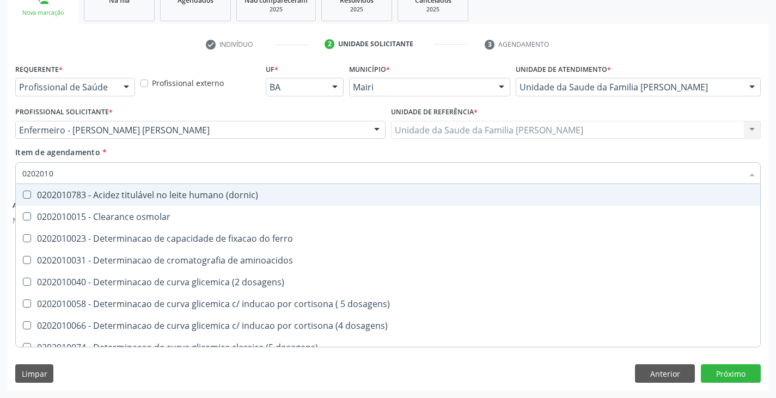
checkbox potassio "false"
checkbox sodio "false"
checkbox \(tgo\) "false"
checkbox \(tgp\) "false"
checkbox triglicerideos "false"
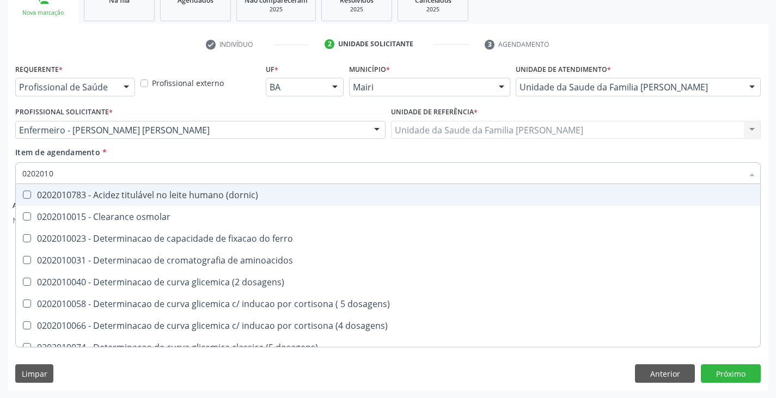
checkbox proteinas "true"
checkbox \) "true"
checkbox d-xilose "true"
type input "02020"
checkbox urico "false"
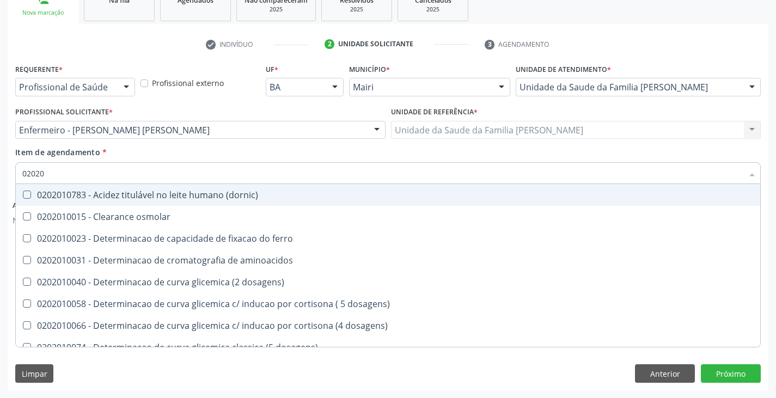
checkbox hdl "false"
checkbox ldl "false"
checkbox total "false"
checkbox creatinina "false"
checkbox glicose "false"
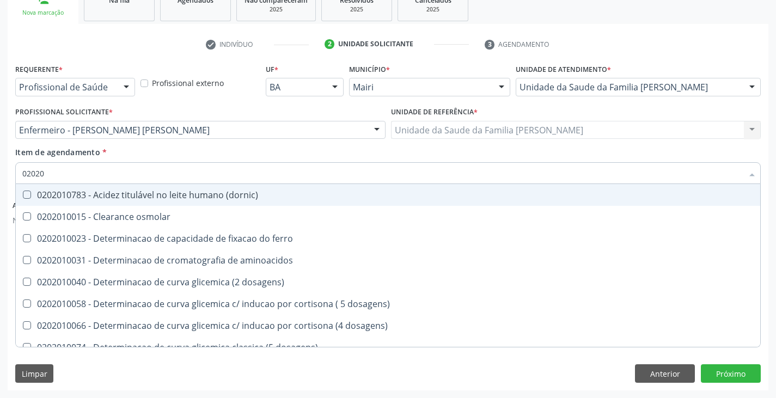
checkbox glicosilada "false"
checkbox potassio "false"
checkbox sodio "false"
checkbox \(tgo\) "false"
checkbox \(tgp\) "false"
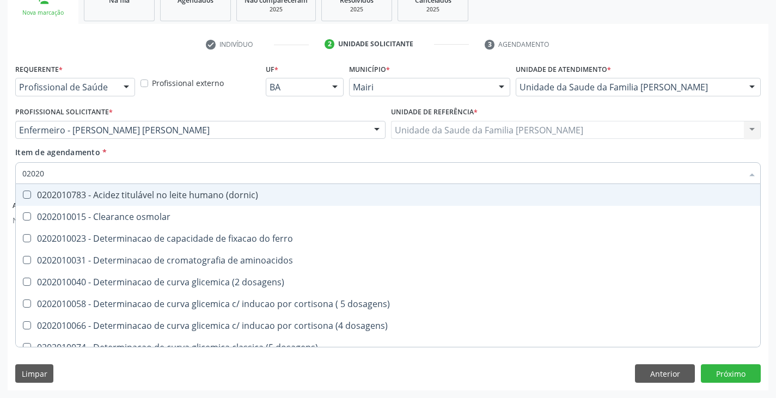
checkbox triglicerideos "false"
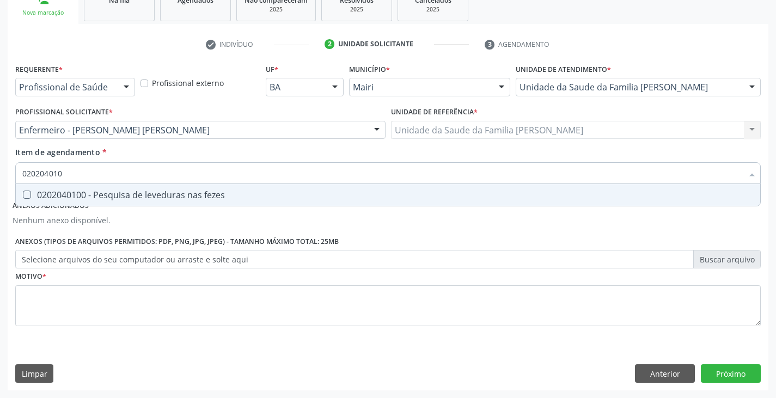
type input "0202040100"
click at [84, 196] on div "0202040100 - Pesquisa de leveduras nas fezes" at bounding box center [387, 195] width 731 height 9
checkbox fezes "true"
type input "02020401"
checkbox fezes "false"
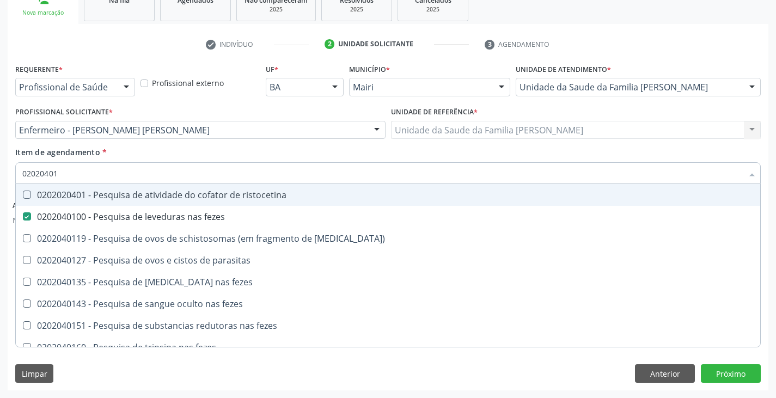
type input "0202040"
checkbox fezes "false"
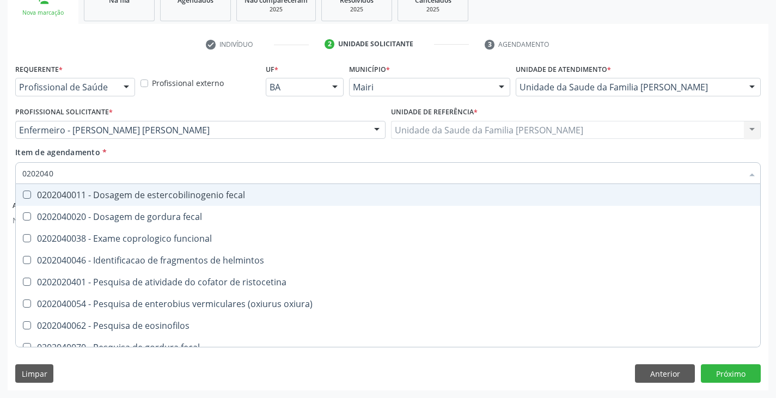
type input "020204"
checkbox fezes "false"
checkbox fezes "true"
type input "02020"
checkbox fezes "false"
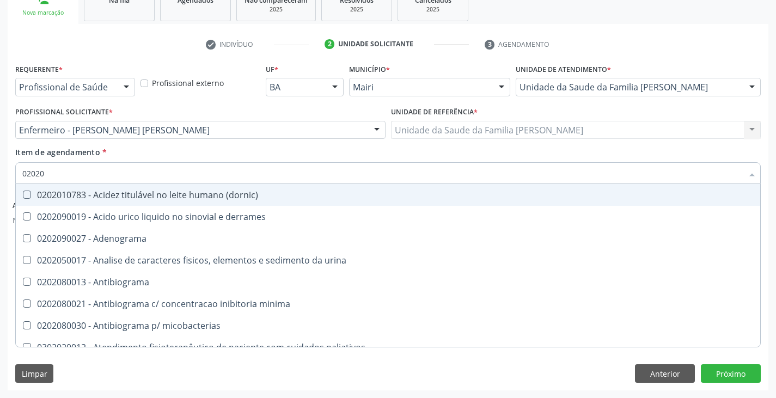
type input "0202"
checkbox urico "false"
checkbox aminoglicosideos "true"
checkbox hdl "false"
checkbox ldl "false"
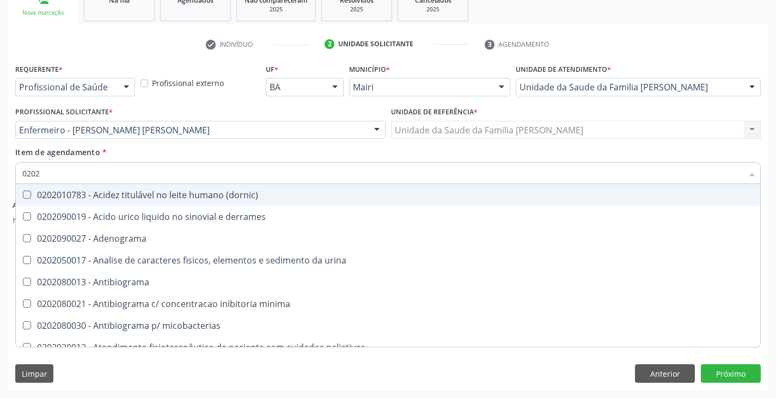
checkbox total "false"
checkbox creatinina "false"
checkbox latica "true"
checkbox fracionadas\) "true"
checkbox digitoxina\) "true"
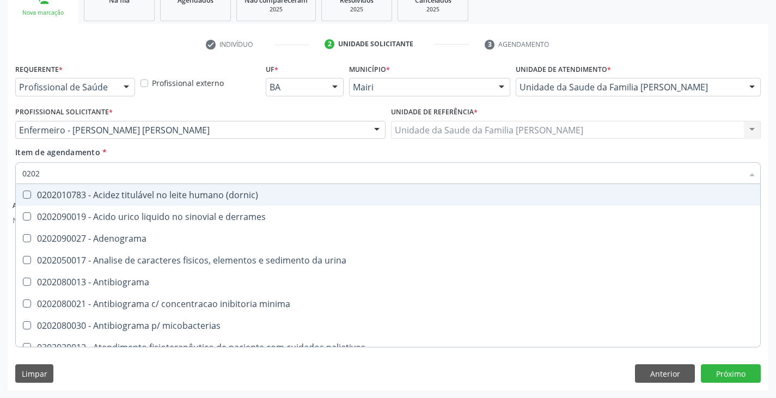
checkbox estrona "true"
checkbox glicose "false"
checkbox glicosilada "false"
checkbox \(ige\) "true"
checkbox magnesio "true"
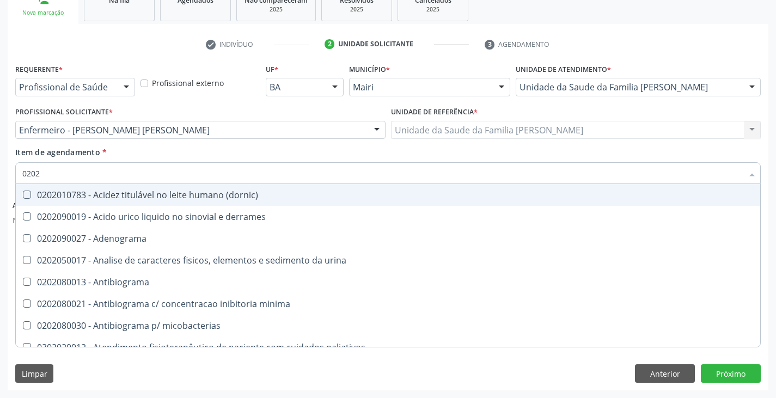
checkbox potassio "false"
checkbox sodio "false"
checkbox livre "true"
checkbox \(tgo\) "false"
checkbox \(tgp\) "false"
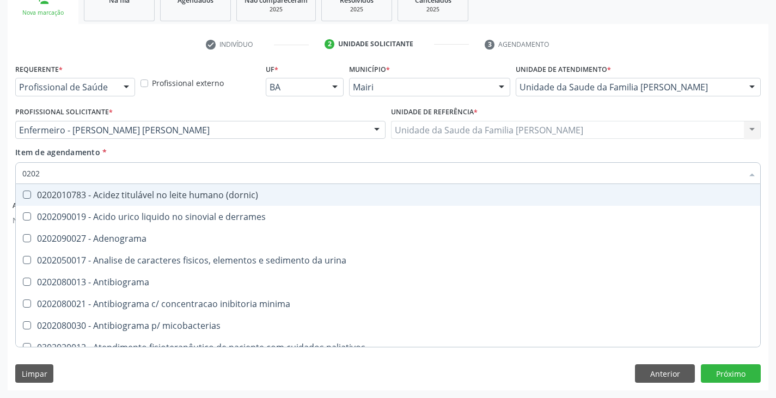
checkbox triglicerideos "false"
checkbox troponina "true"
checkbox ureia "false"
checkbox amniotico "true"
checkbox Esplenograma "true"
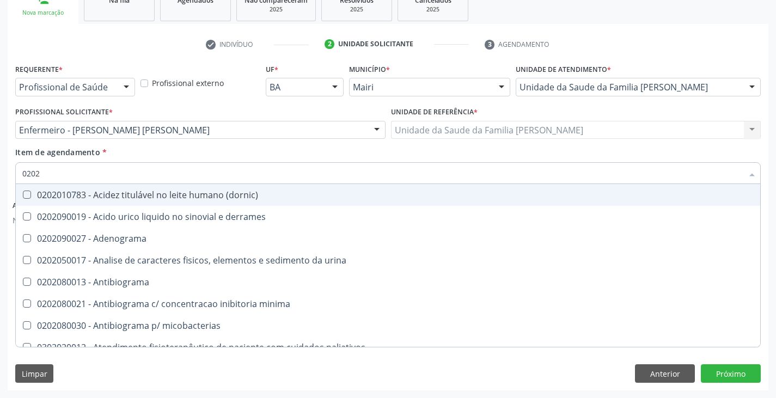
checkbox celulas "true"
checkbox \) "true"
checkbox completo "false"
checkbox \(western-blot\) "true"
checkbox fezes "false"
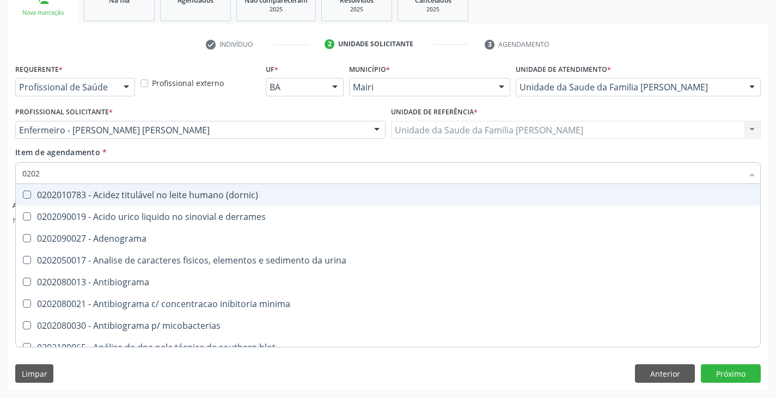
type input "02020"
checkbox complemento "true"
checkbox urico "false"
checkbox cadmio "true"
checkbox calcio "true"
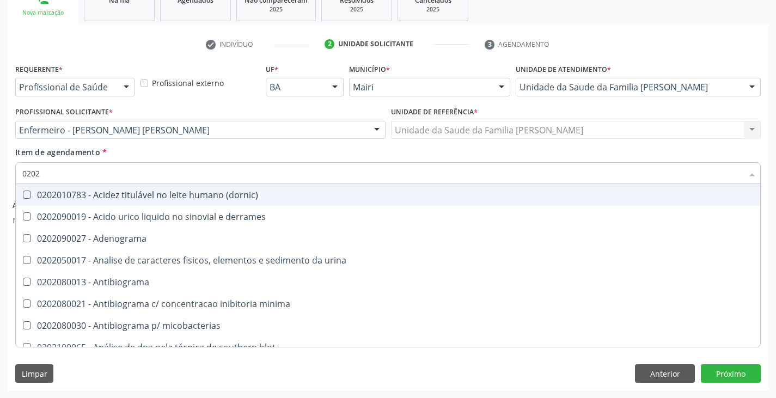
checkbox ionizavel "true"
checkbox catecolaminas "true"
checkbox hdl "false"
checkbox ldl "false"
checkbox total "false"
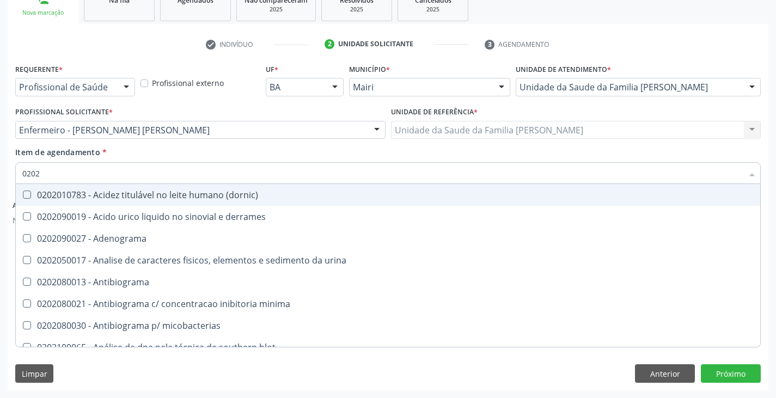
checkbox creatinina "false"
checkbox fenitoina "true"
checkbox esperma "true"
checkbox glicose "false"
checkbox glicosilada "false"
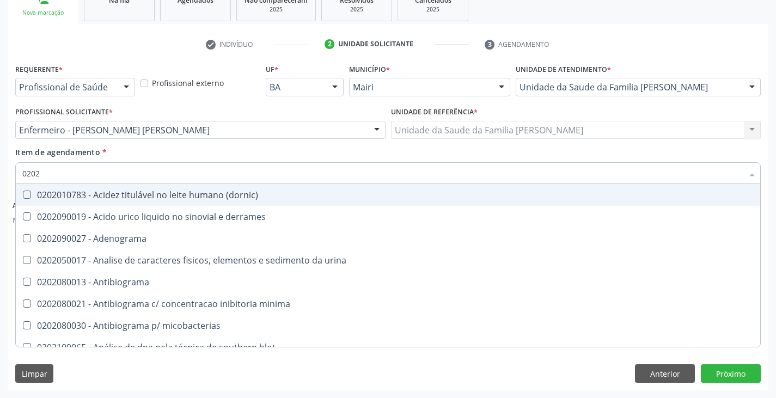
checkbox isomerase-fosfohexose "true"
checkbox muco-proteinas "true"
checkbox potassio "false"
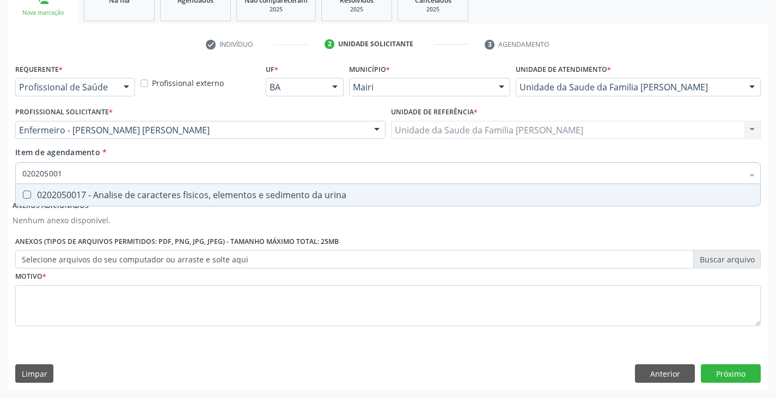
click at [84, 196] on div "0202050017 - Analise de caracteres fisicos, elementos e sedimento da urina" at bounding box center [387, 195] width 731 height 9
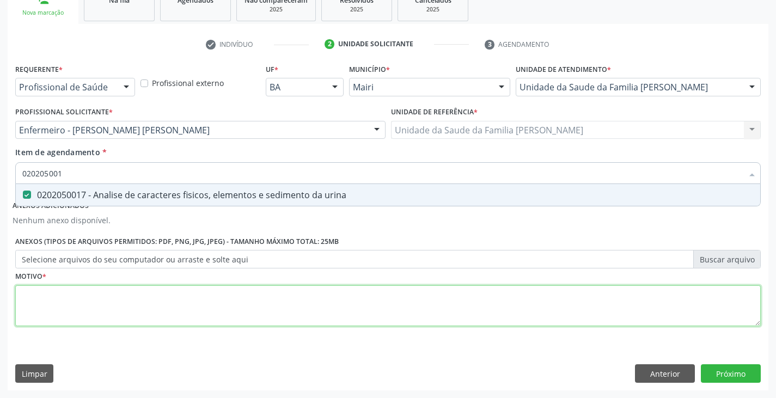
click at [87, 317] on div "Requerente * Profissional de Saúde Profissional de Saúde Paciente Nenhum result…" at bounding box center [387, 201] width 745 height 280
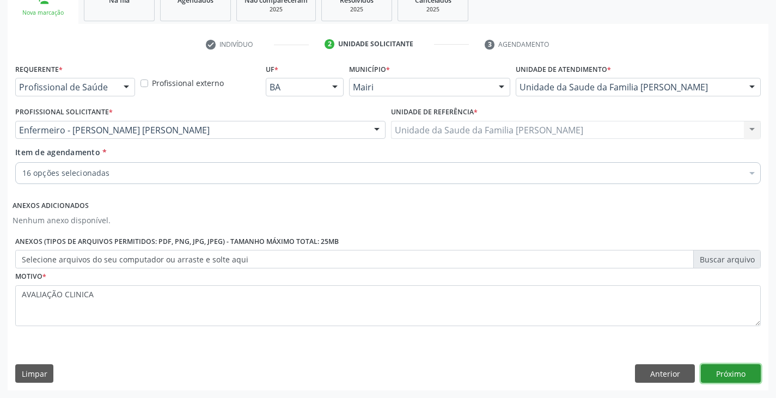
click at [744, 373] on button "Próximo" at bounding box center [731, 373] width 60 height 19
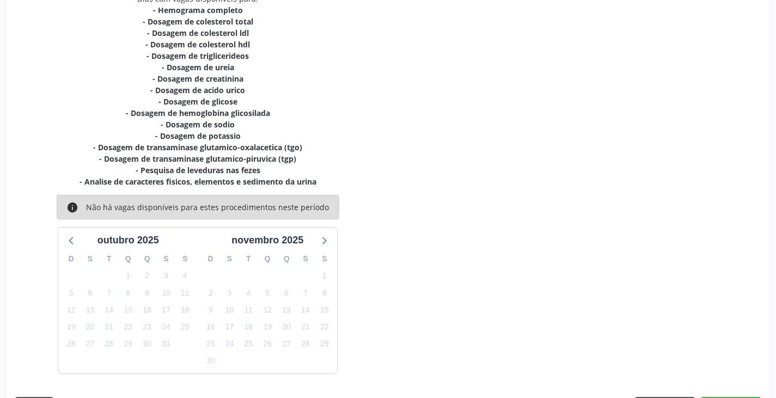
scroll to position [279, 0]
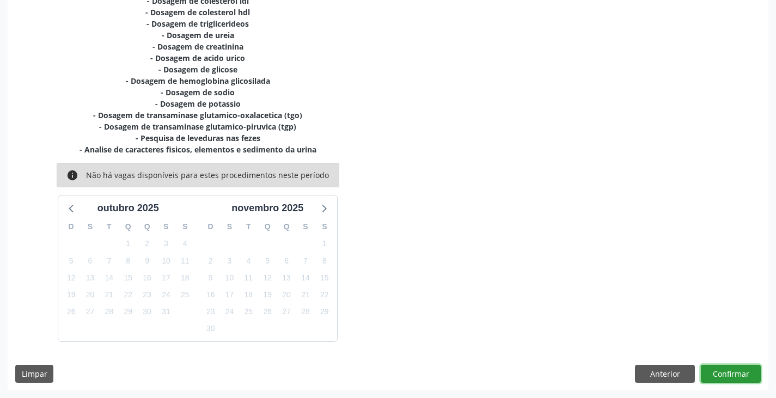
click at [723, 375] on button "Confirmar" at bounding box center [731, 374] width 60 height 19
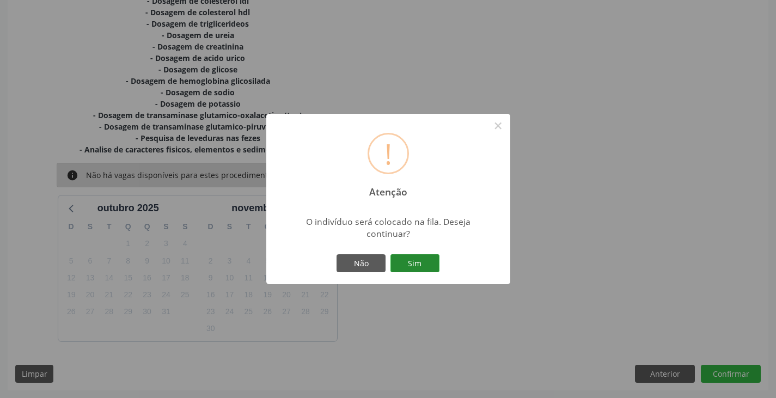
click at [399, 257] on button "Sim" at bounding box center [414, 263] width 49 height 19
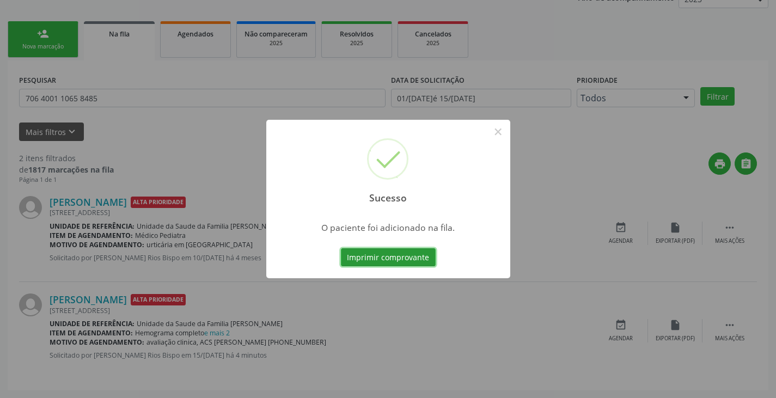
scroll to position [0, 0]
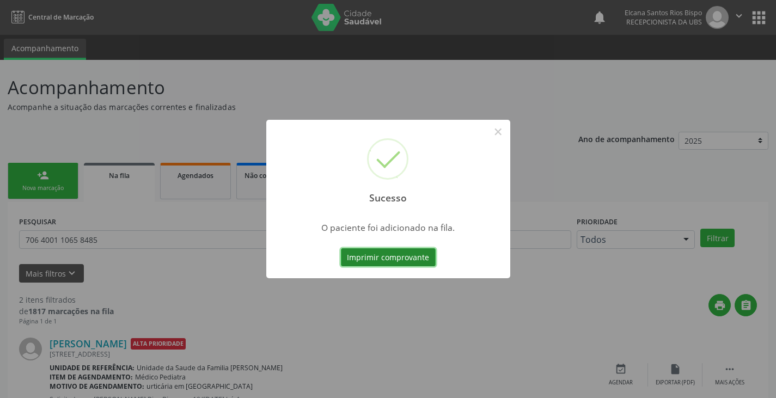
click at [399, 258] on button "Imprimir comprovante" at bounding box center [388, 257] width 95 height 19
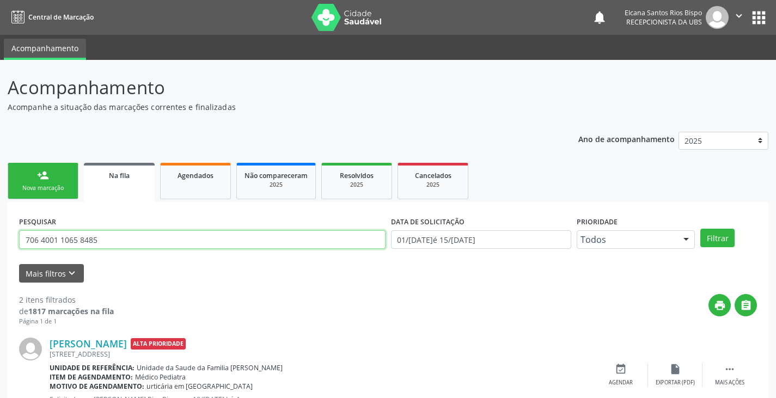
drag, startPoint x: 84, startPoint y: 242, endPoint x: 9, endPoint y: 242, distance: 74.6
click at [12, 242] on div "PESQUISAR 706 4001 1065 8485 DATA DE SOLICITAÇÃO [DATE] até [DATE] Prioridade T…" at bounding box center [388, 367] width 761 height 330
paste input "7 1088 6367 2920"
click at [700, 229] on button "Filtrar" at bounding box center [717, 238] width 34 height 19
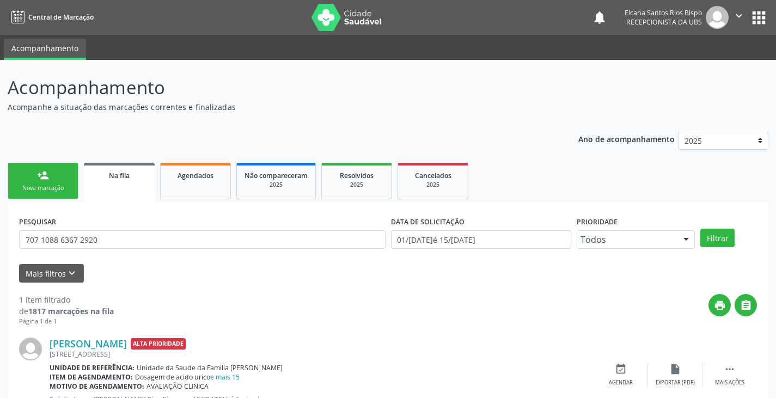
scroll to position [44, 0]
